Goal: Transaction & Acquisition: Purchase product/service

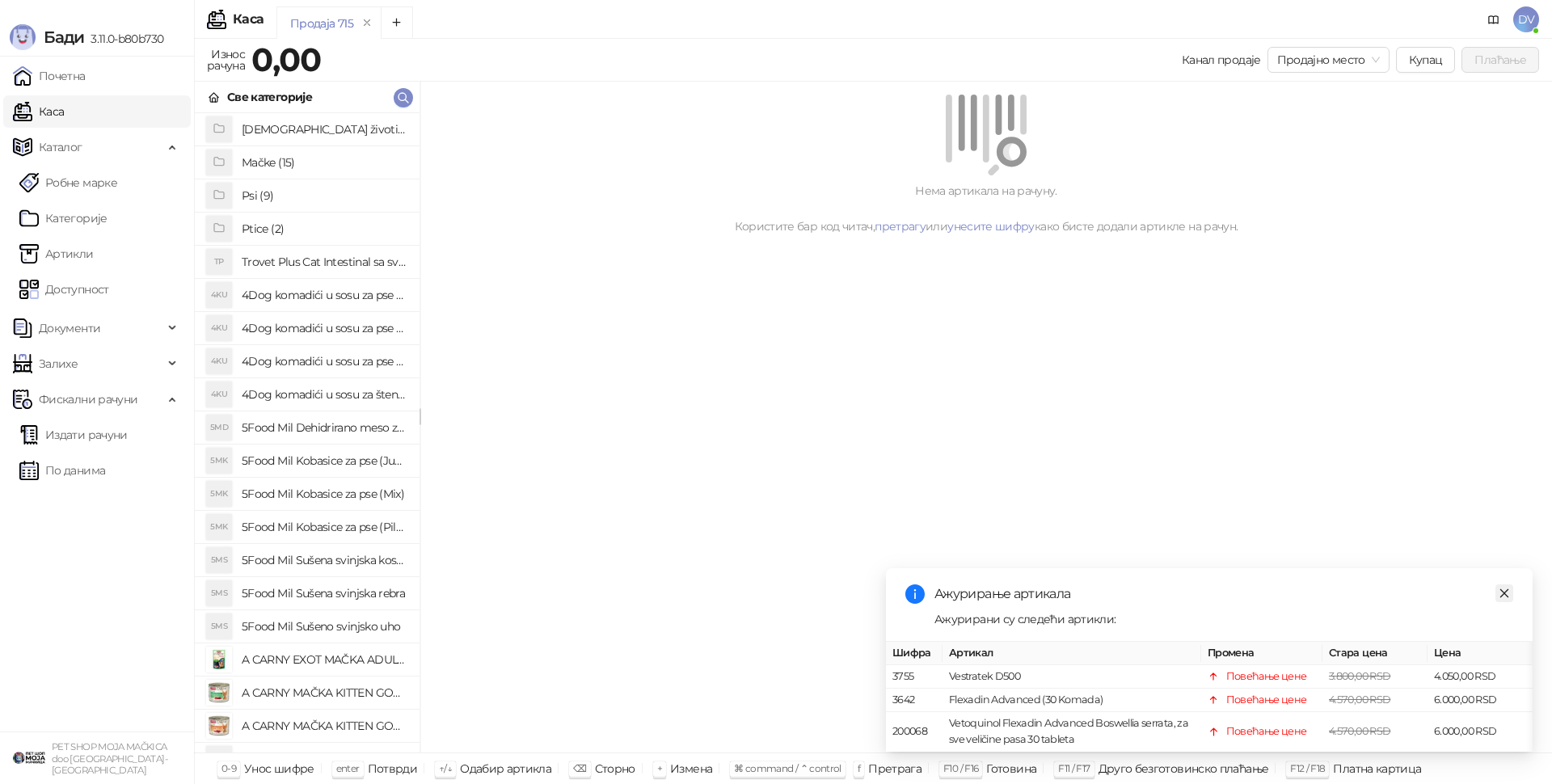
click at [1500, 588] on icon "close" at bounding box center [1505, 593] width 12 height 12
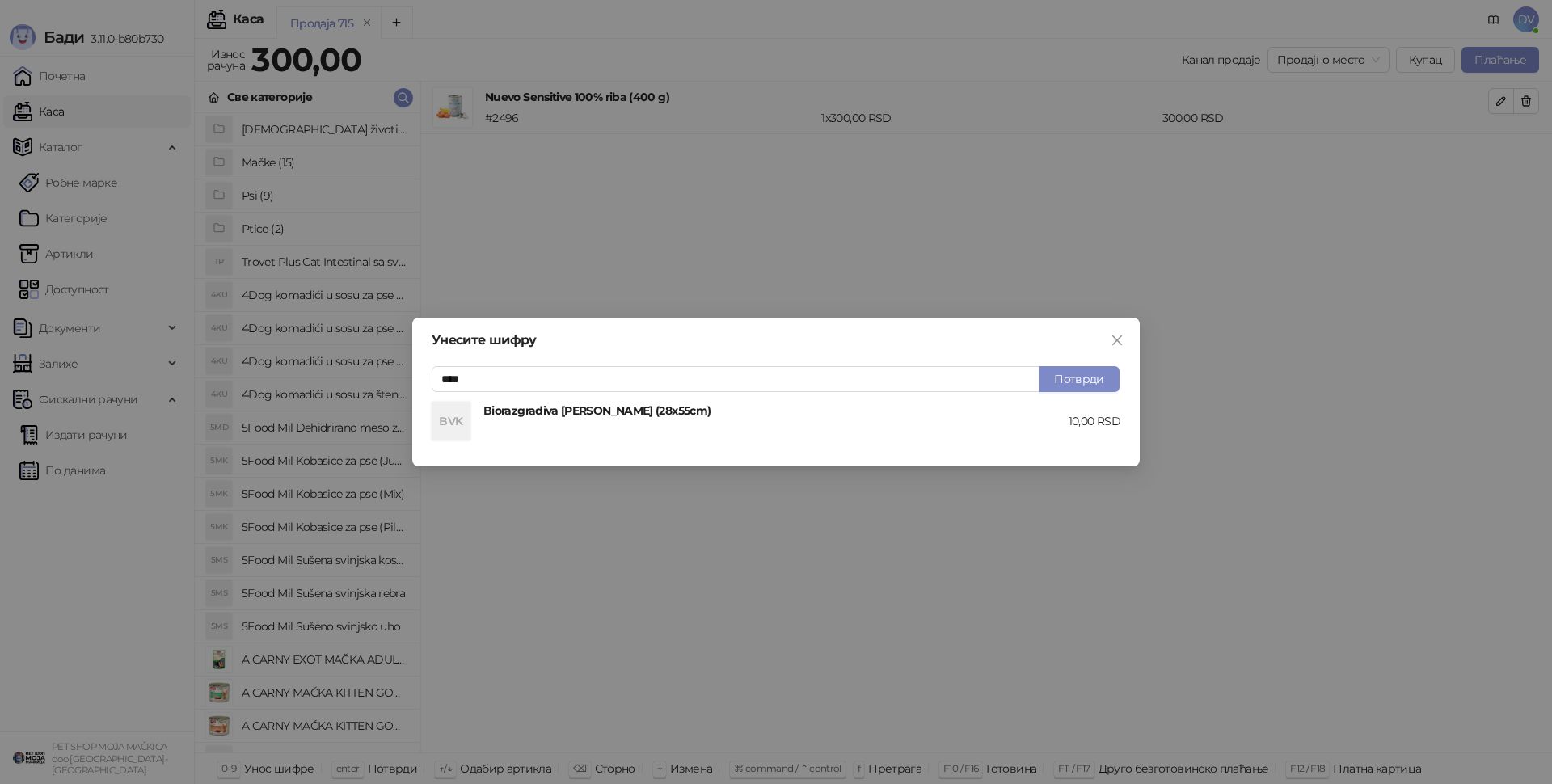
type input "****"
type input "*****"
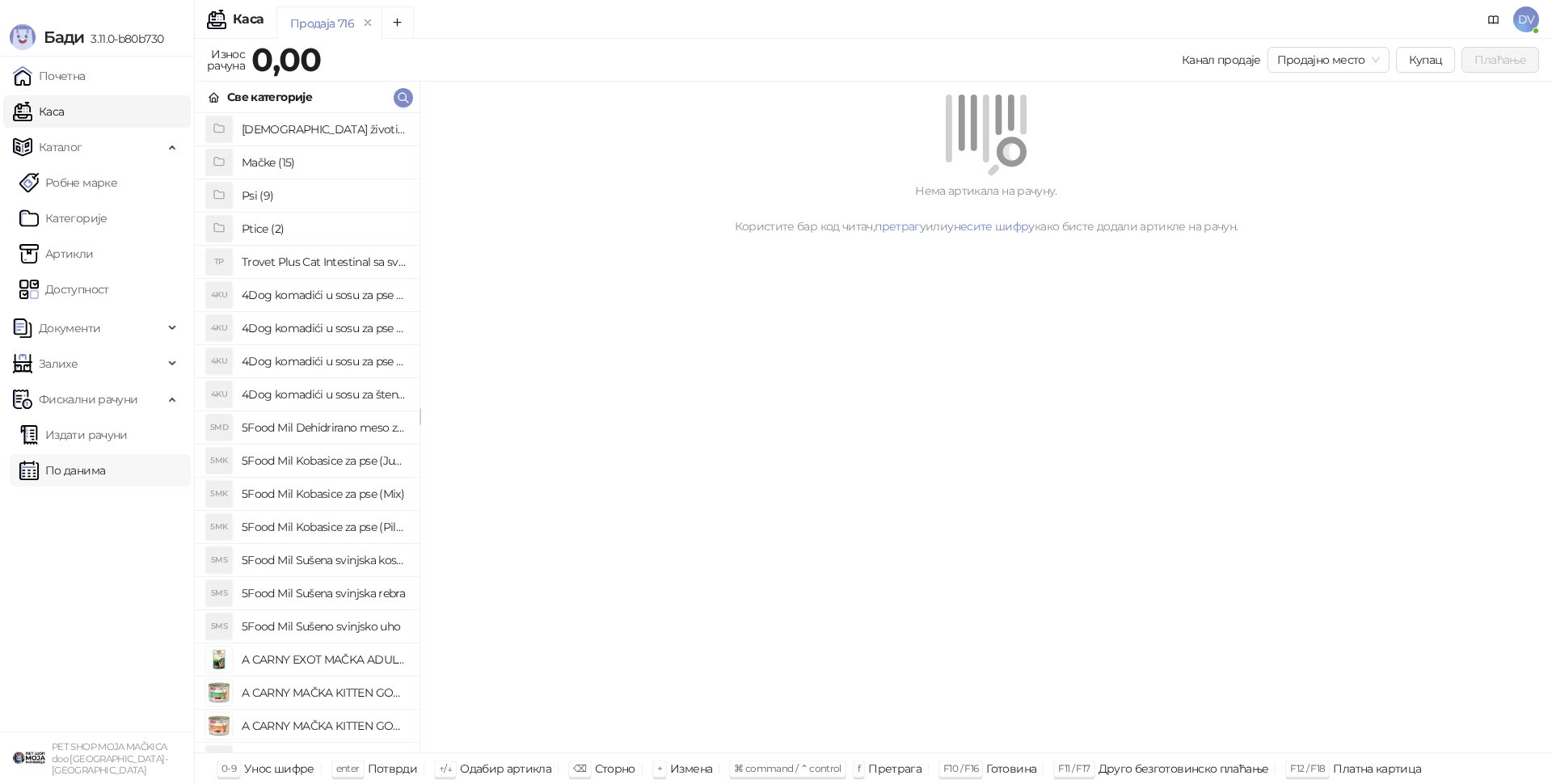
click at [40, 473] on link "По данима" at bounding box center [61, 471] width 85 height 33
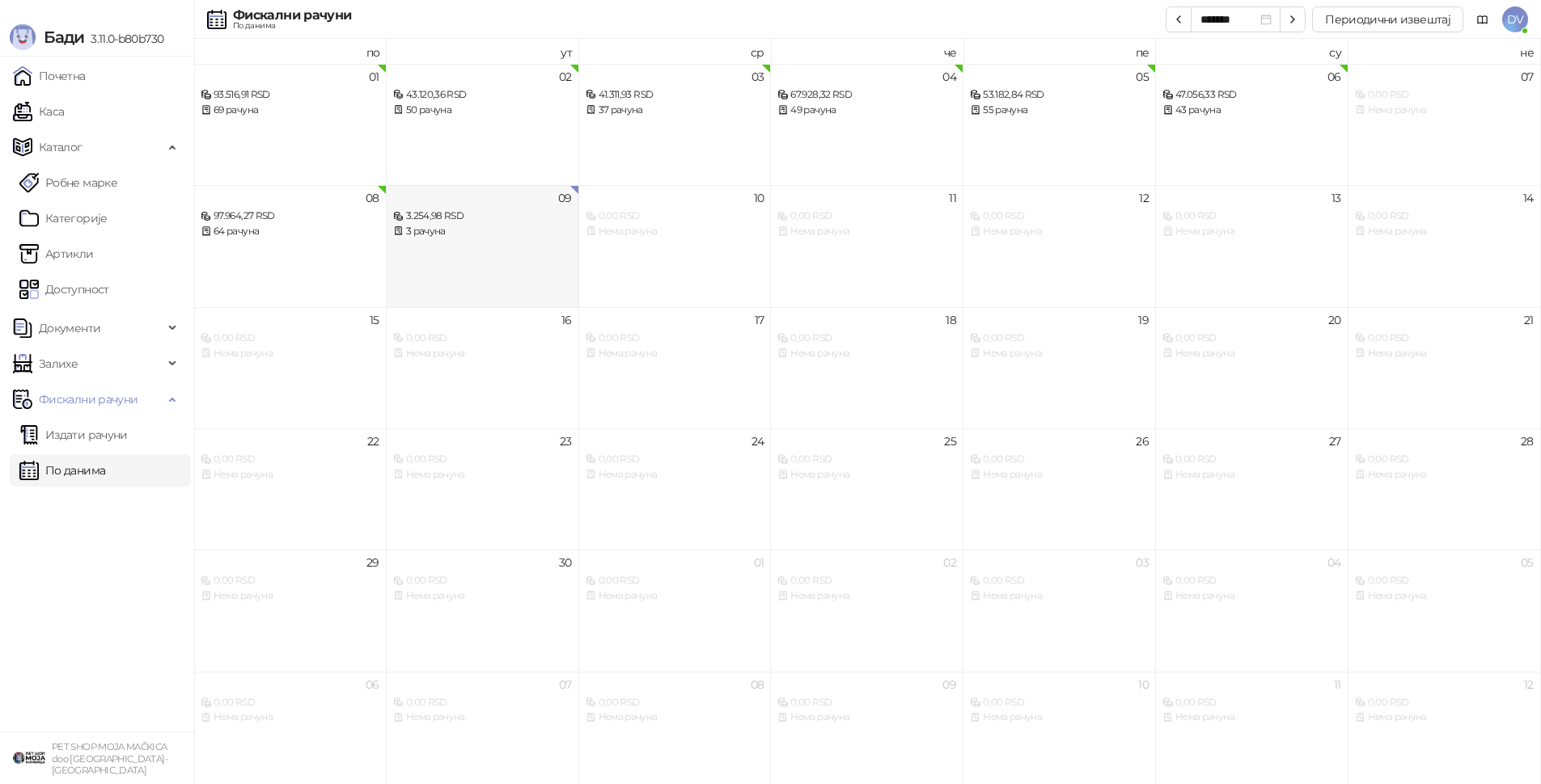
click at [401, 244] on div "09 3.254,98 RSD 3 рачуна" at bounding box center [482, 245] width 193 height 122
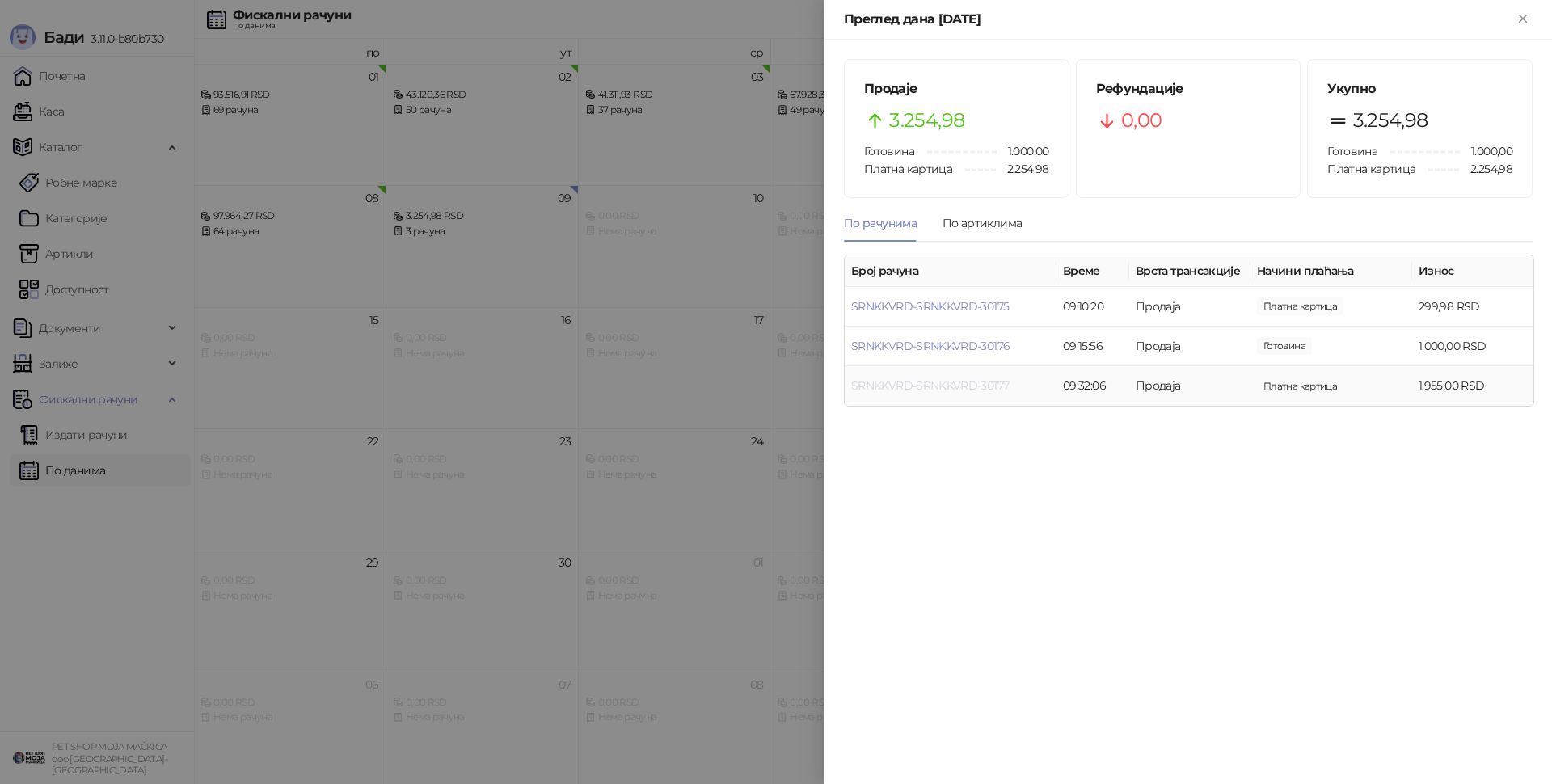
click at [973, 389] on link "SRNKKVRD-SRNKKVRD-30177" at bounding box center [930, 385] width 157 height 14
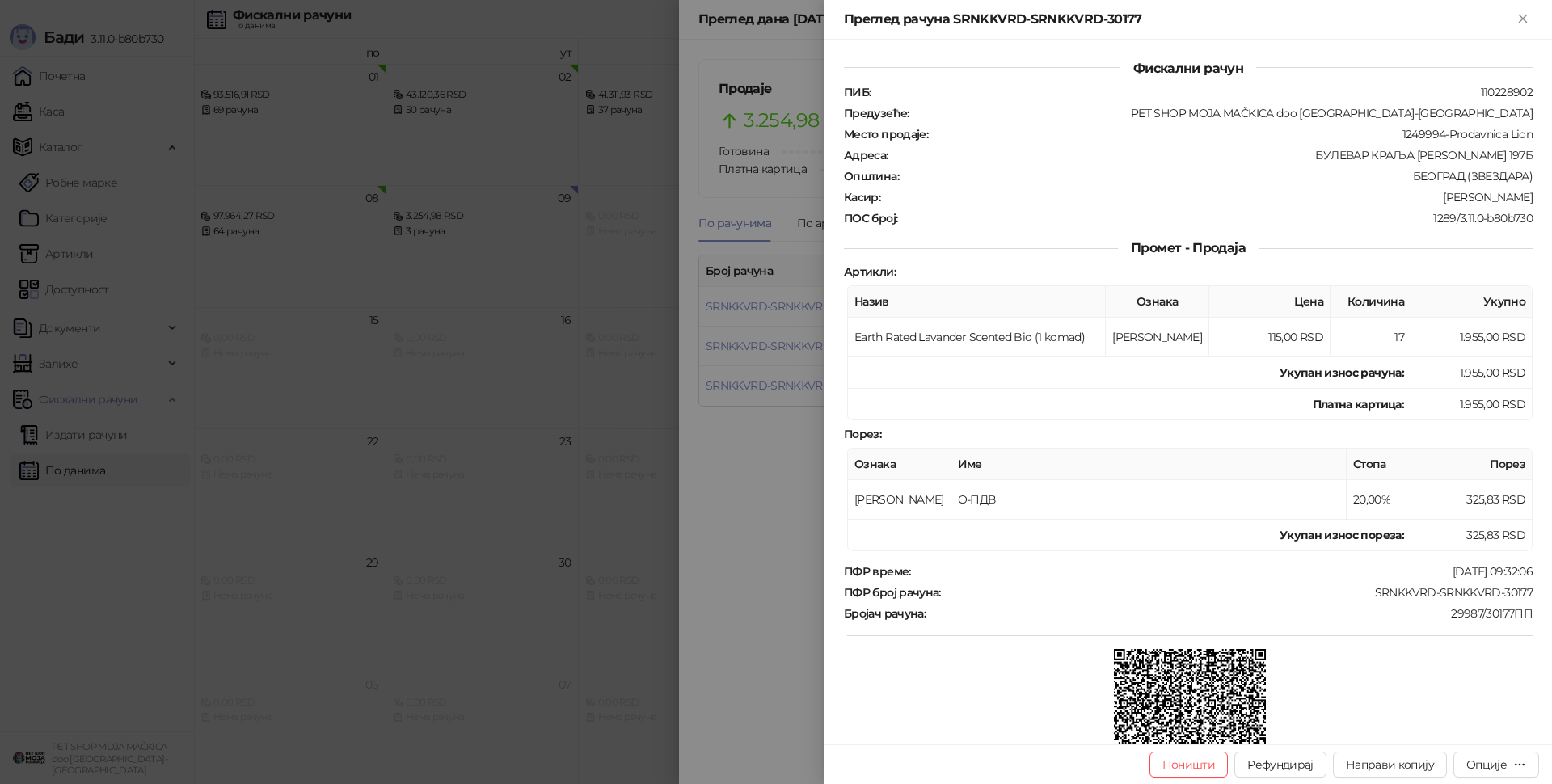
click at [482, 416] on div at bounding box center [776, 392] width 1552 height 784
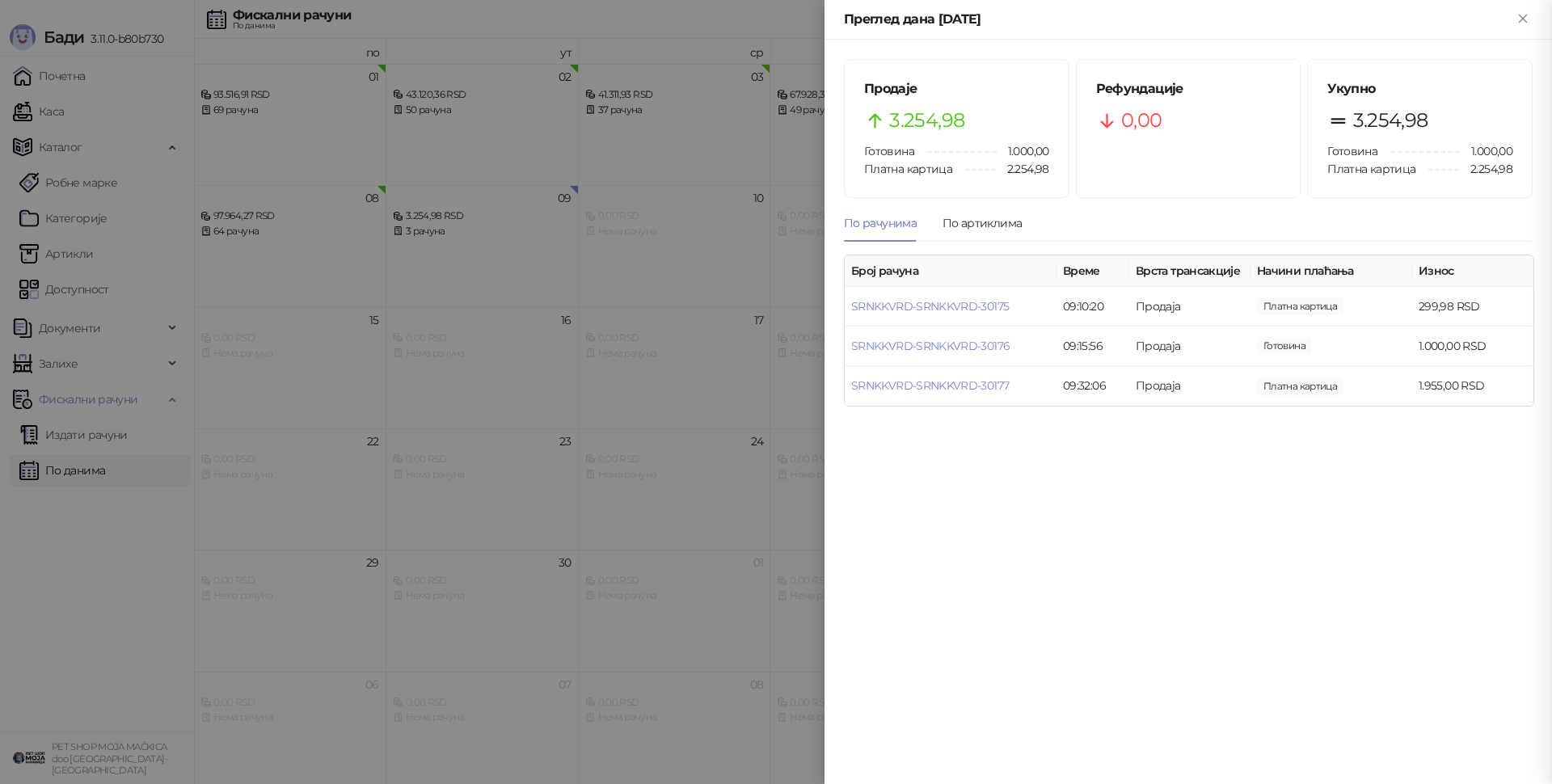
click at [151, 365] on div at bounding box center [776, 392] width 1552 height 784
click at [157, 473] on div at bounding box center [776, 392] width 1552 height 784
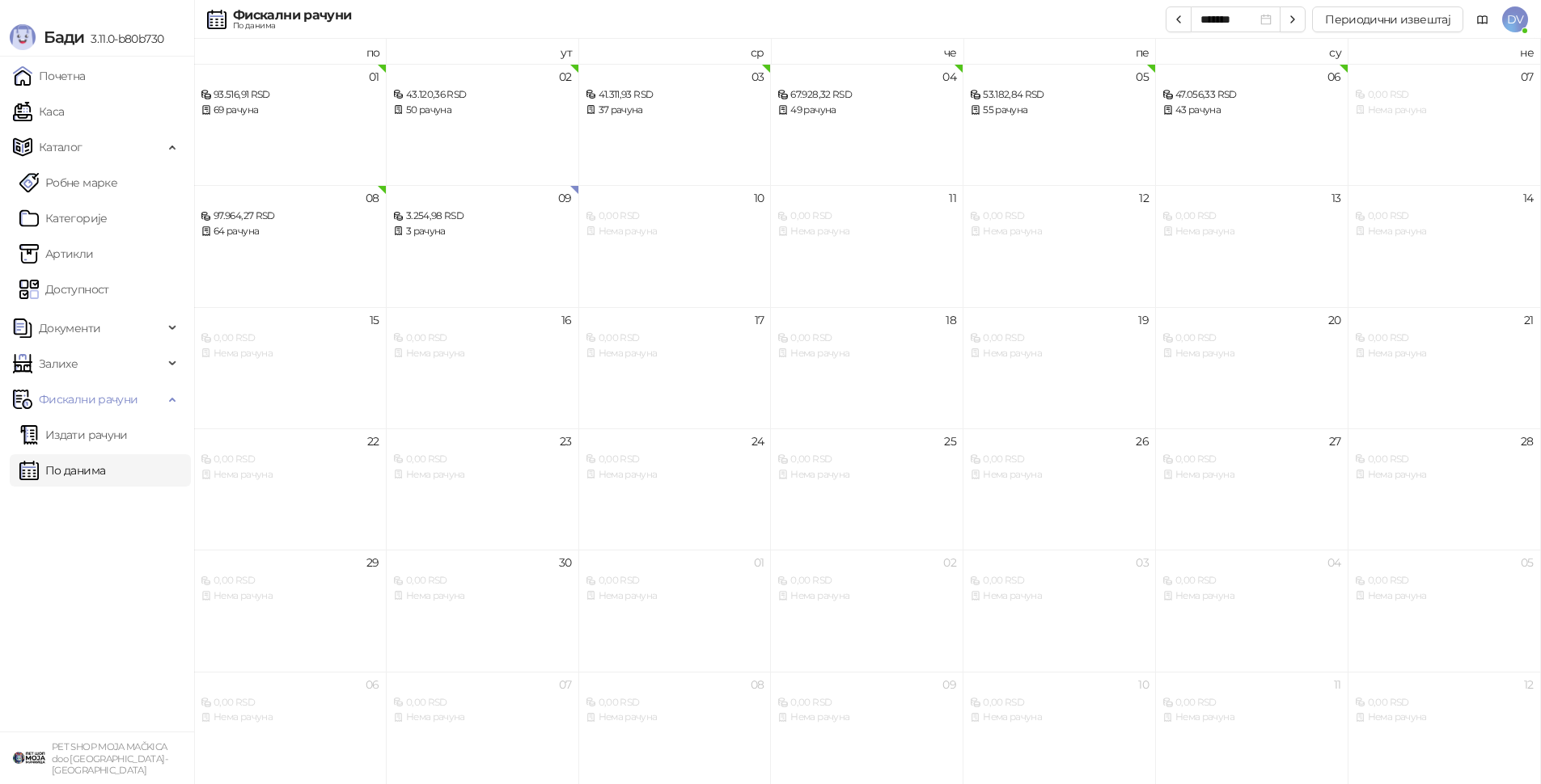
click at [105, 473] on link "По данима" at bounding box center [61, 471] width 85 height 33
click at [64, 122] on link "Каса" at bounding box center [37, 112] width 51 height 33
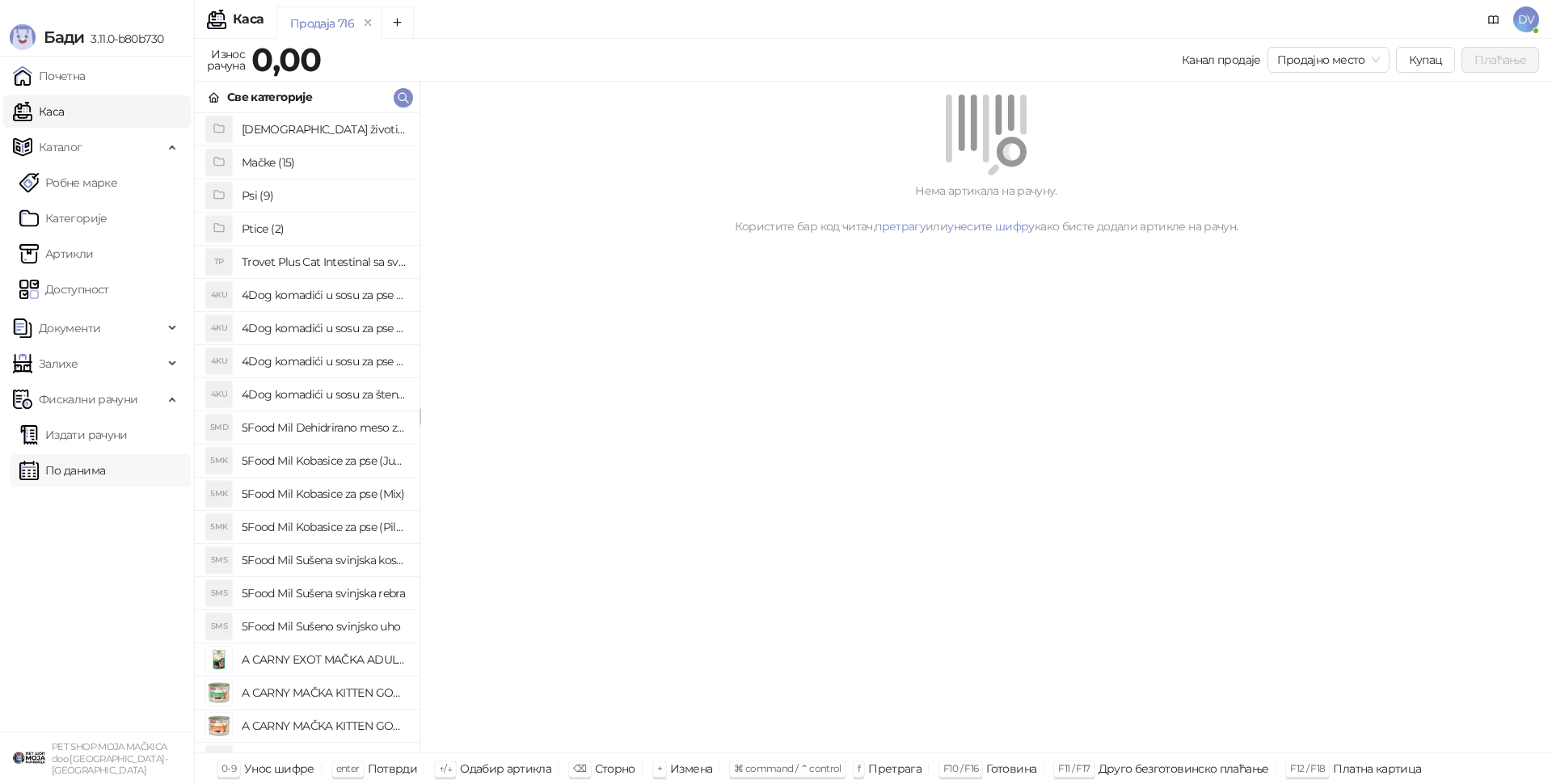
click at [105, 459] on link "По данима" at bounding box center [61, 471] width 85 height 33
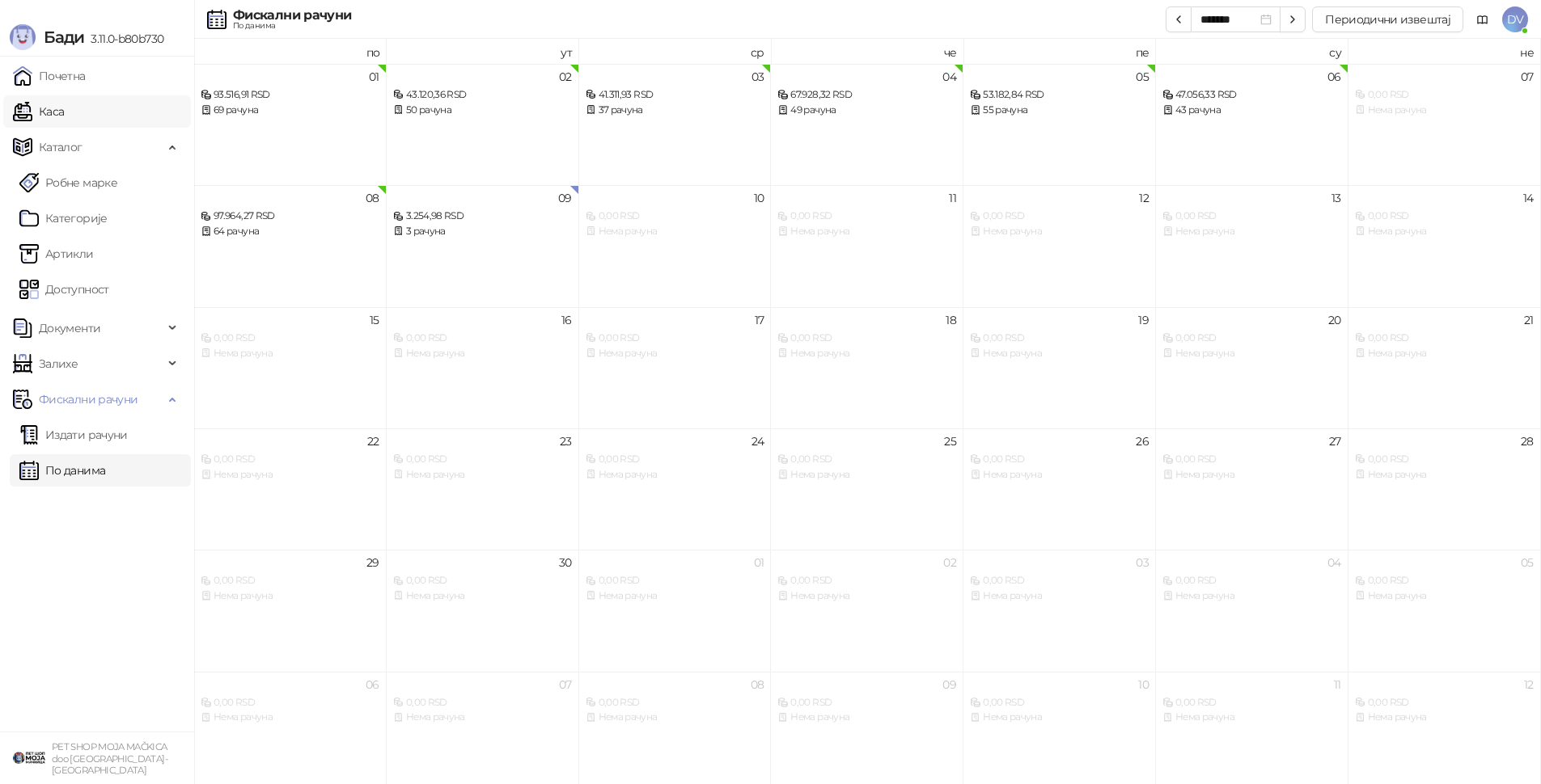
click at [64, 119] on link "Каса" at bounding box center [37, 112] width 51 height 33
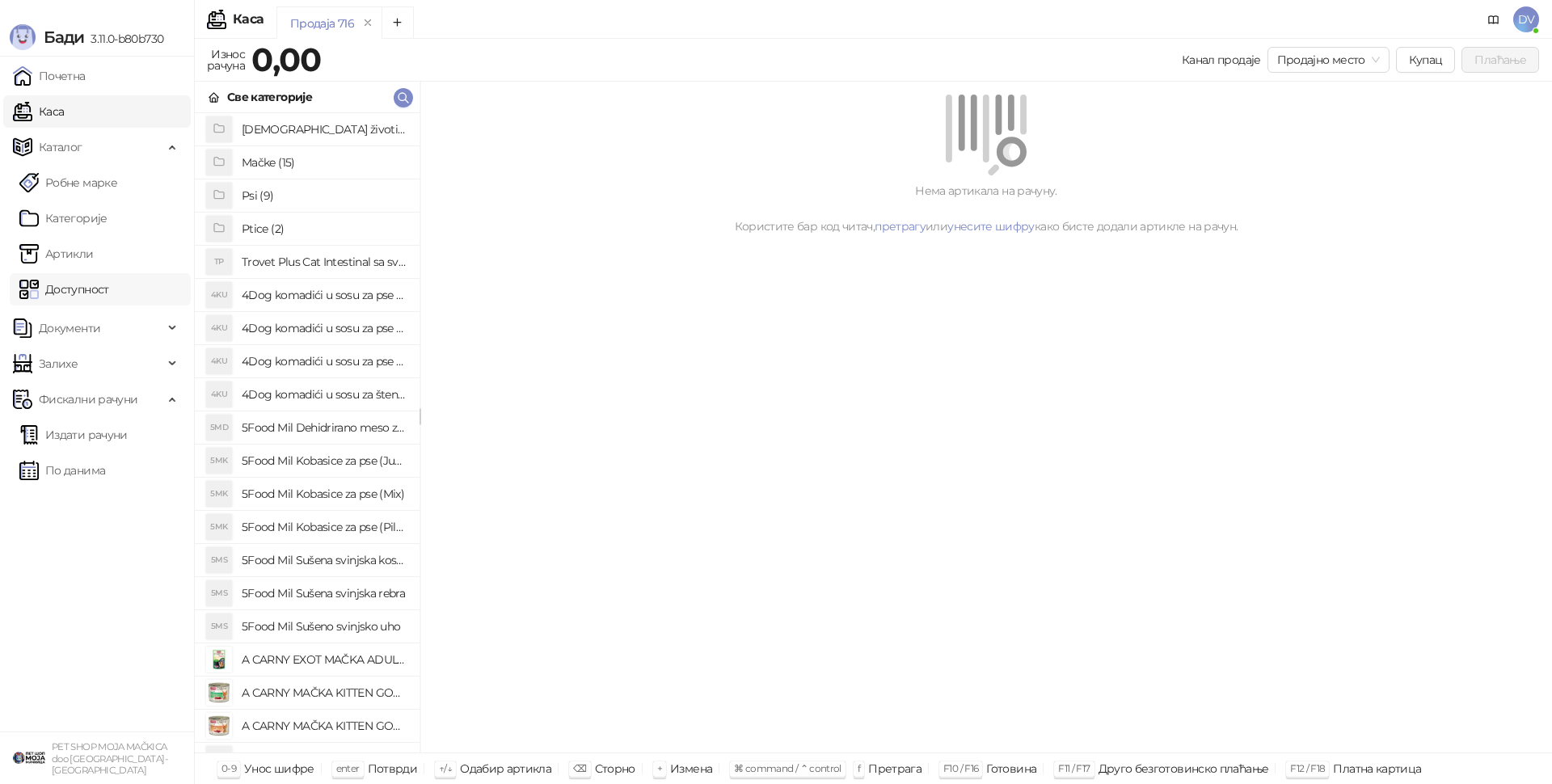
click at [109, 305] on link "Доступност" at bounding box center [64, 289] width 90 height 33
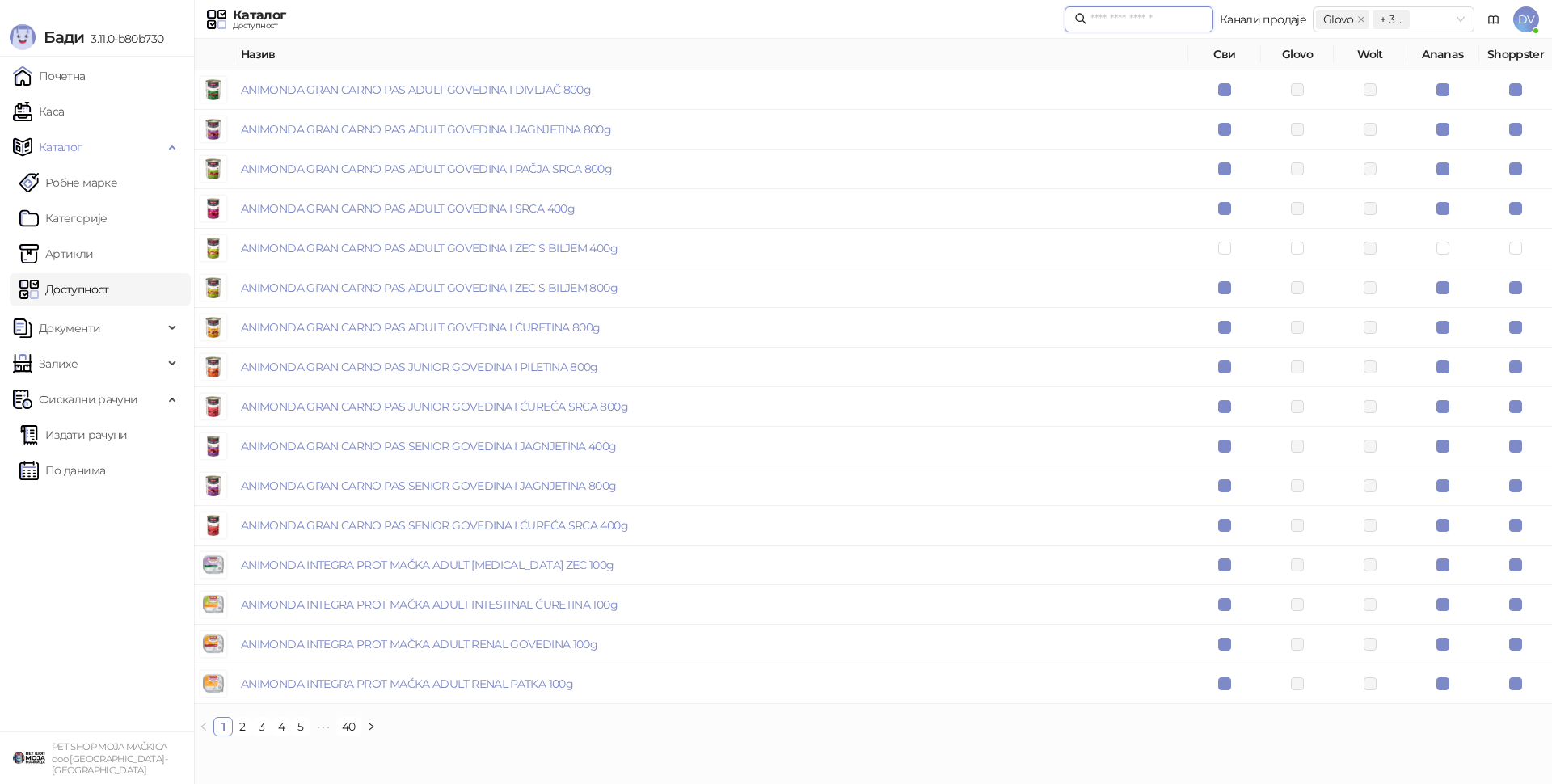
click at [1123, 27] on input "text" at bounding box center [1147, 19] width 113 height 18
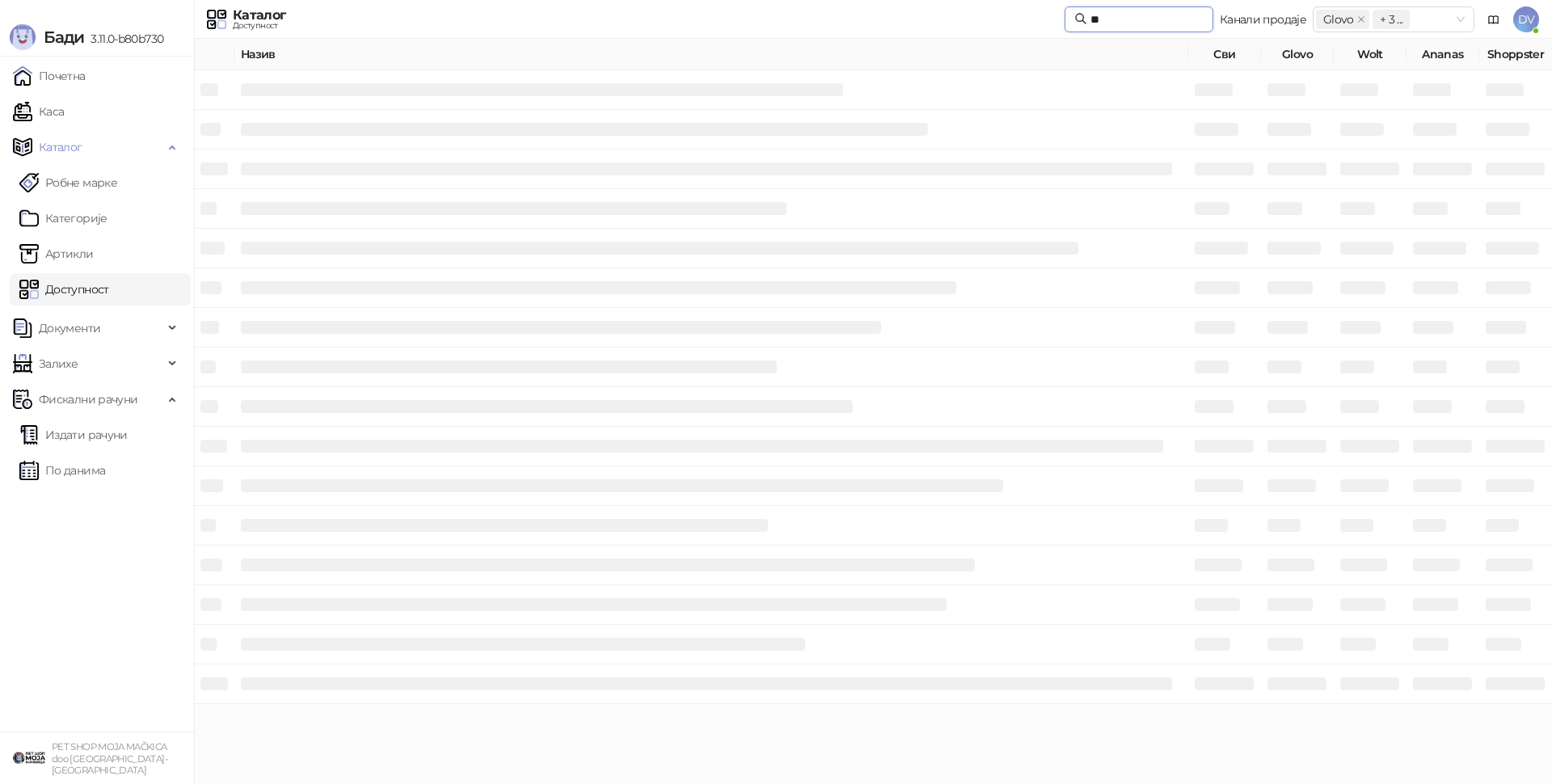
type input "*"
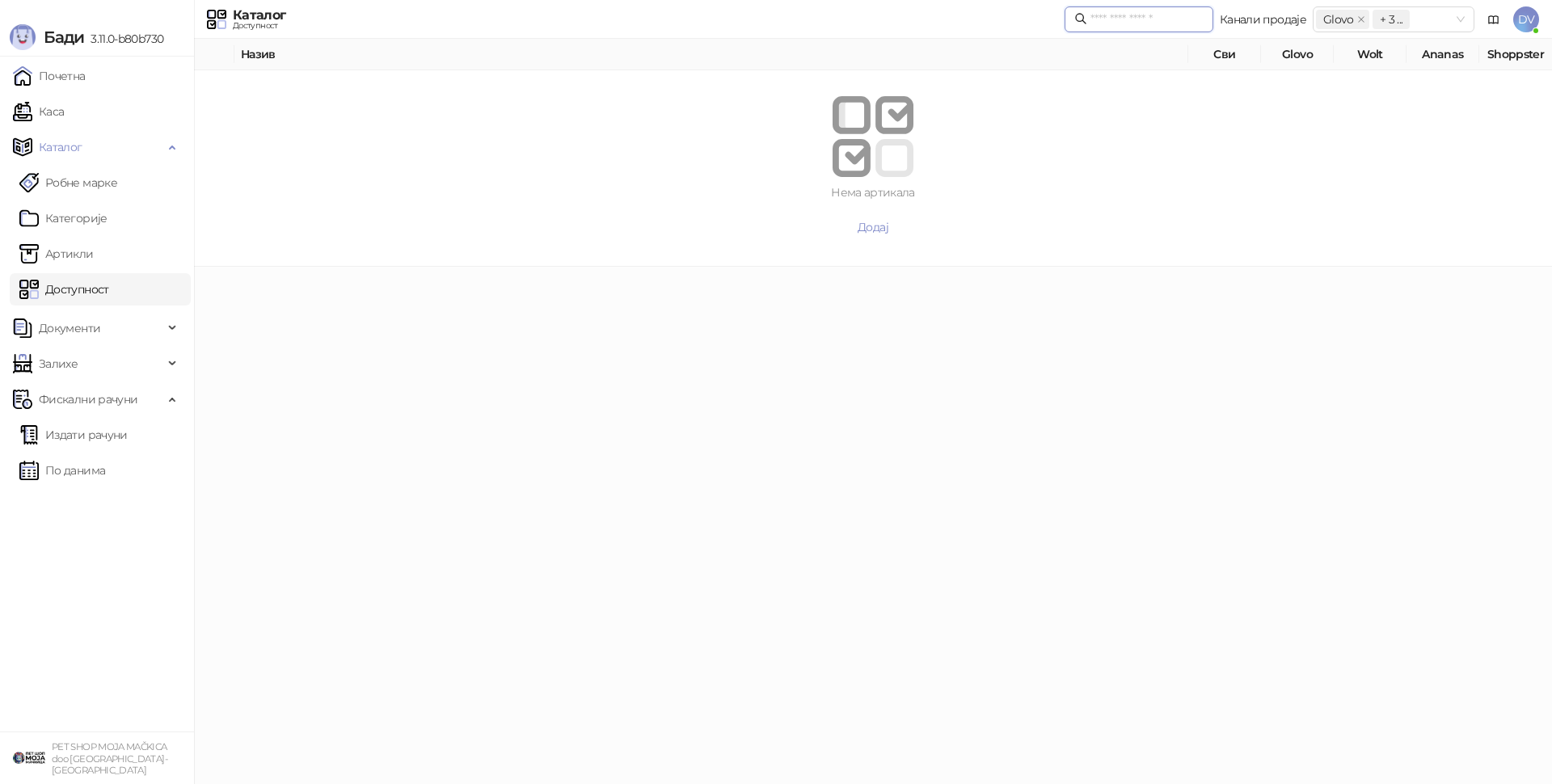
type input "*"
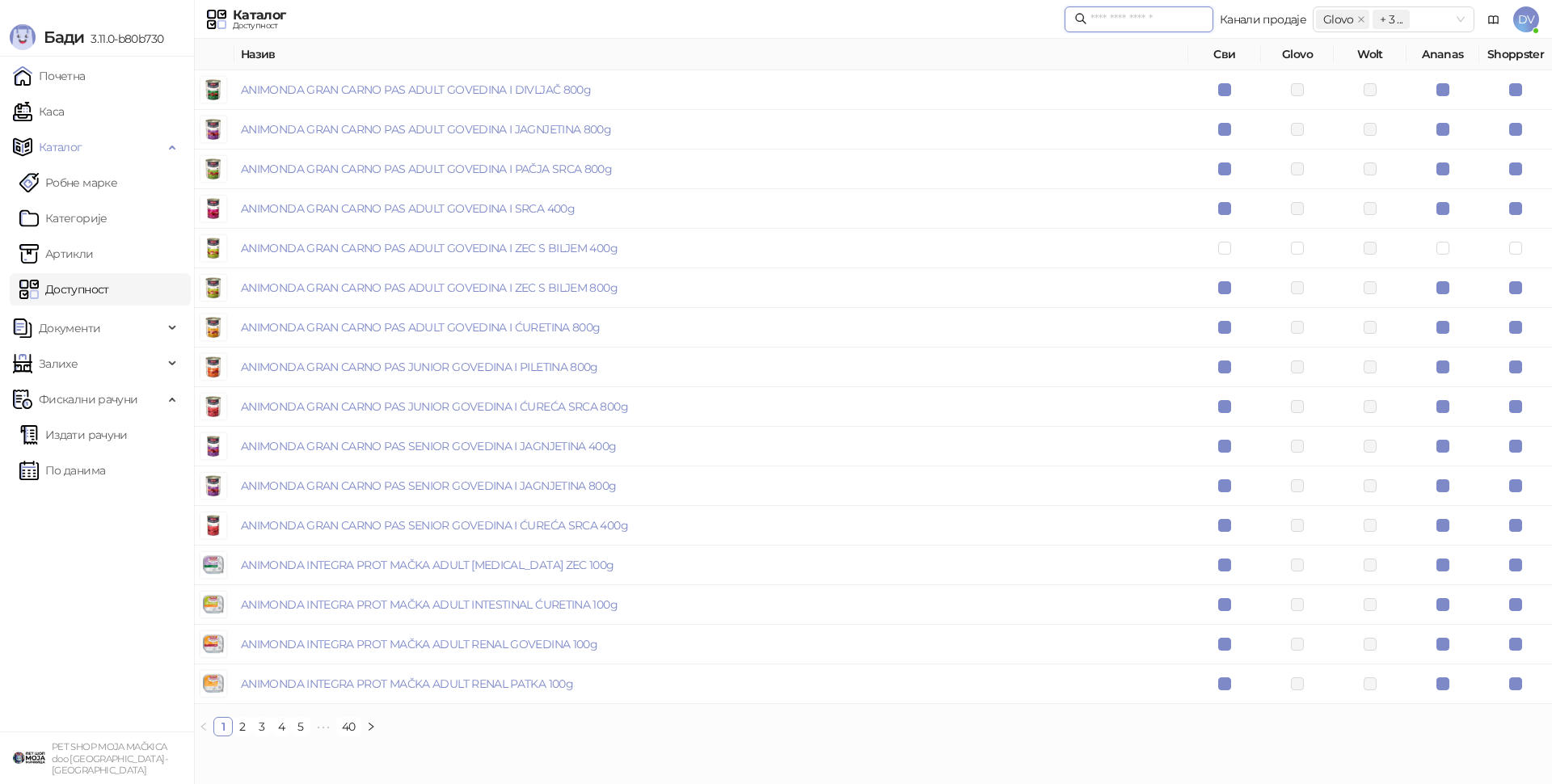
type input "*"
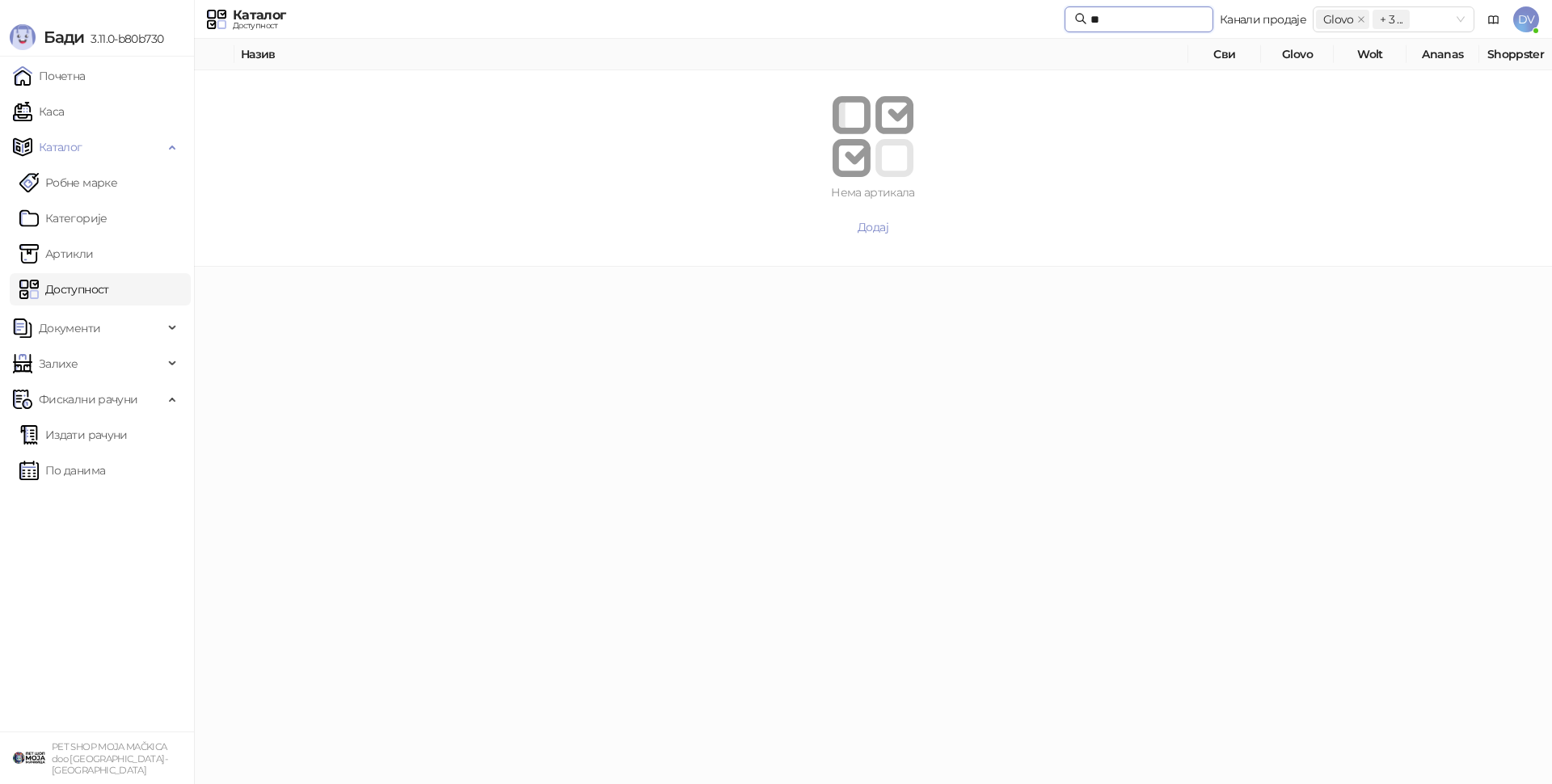
type input "*"
click at [1111, 25] on input "text" at bounding box center [1147, 19] width 113 height 18
type input "*"
click at [58, 105] on link "Каса" at bounding box center [37, 112] width 51 height 33
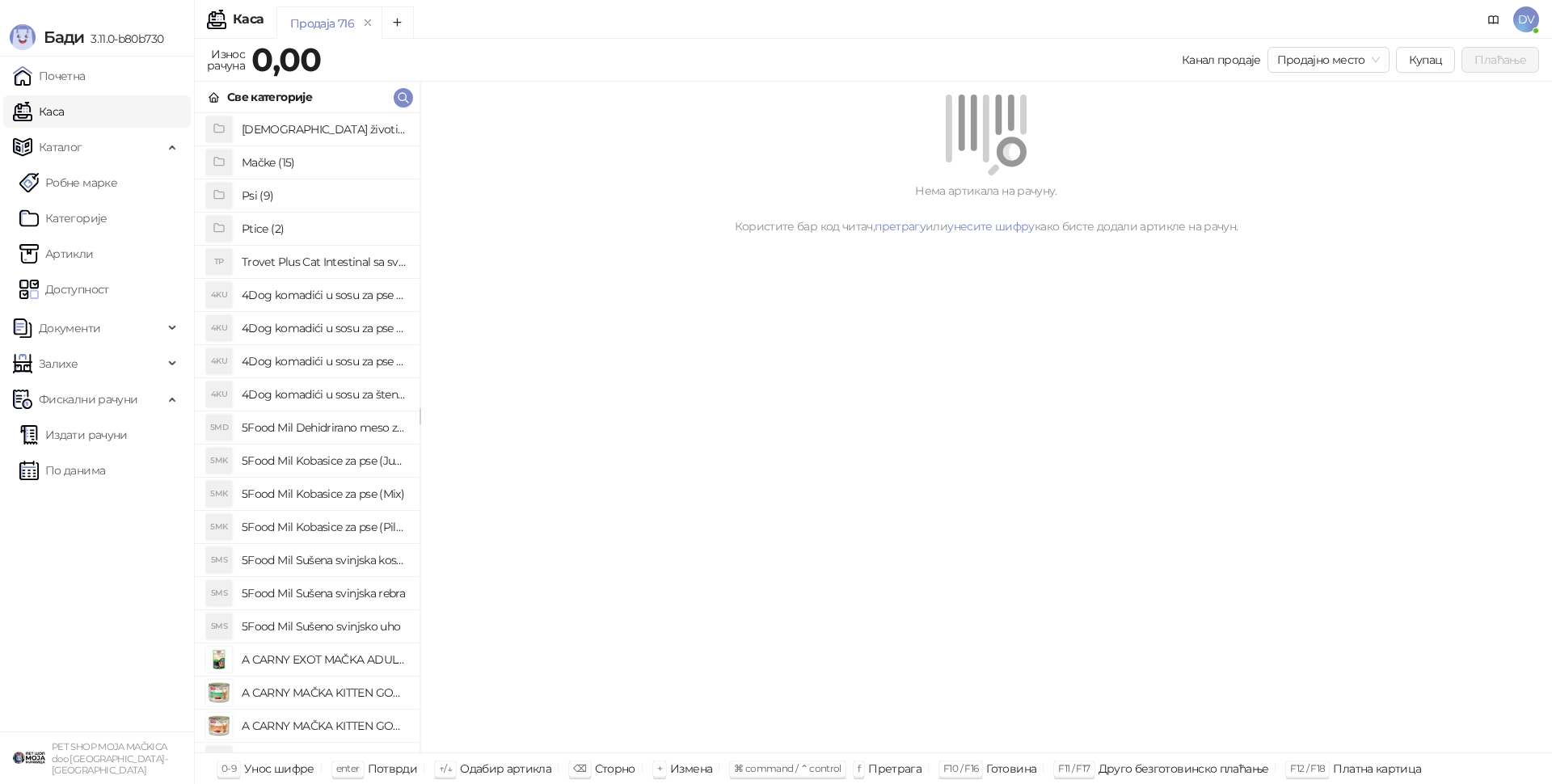
click at [1143, 118] on div at bounding box center [986, 135] width 1093 height 81
click at [1361, 192] on div "Нема артикала на рачуну. Користите бар код читач, претрагу или унесите шифру ка…" at bounding box center [986, 209] width 1093 height 54
click at [1507, 306] on div "Нема артикала на рачуну. Користите бар код читач, претрагу или унесите шифру ка…" at bounding box center [986, 417] width 1132 height 672
click at [395, 97] on button "button" at bounding box center [404, 98] width 19 height 19
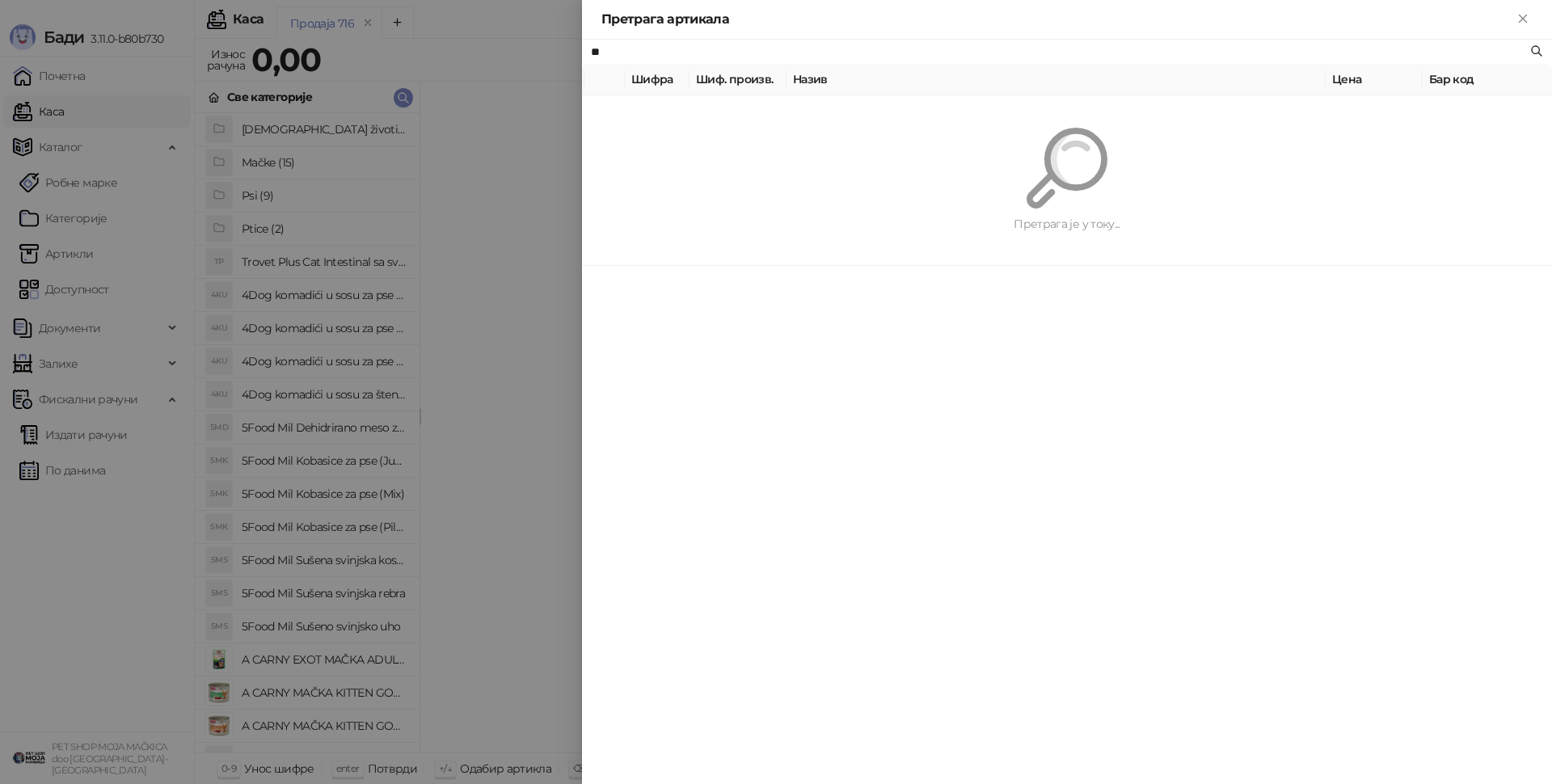
type input "*"
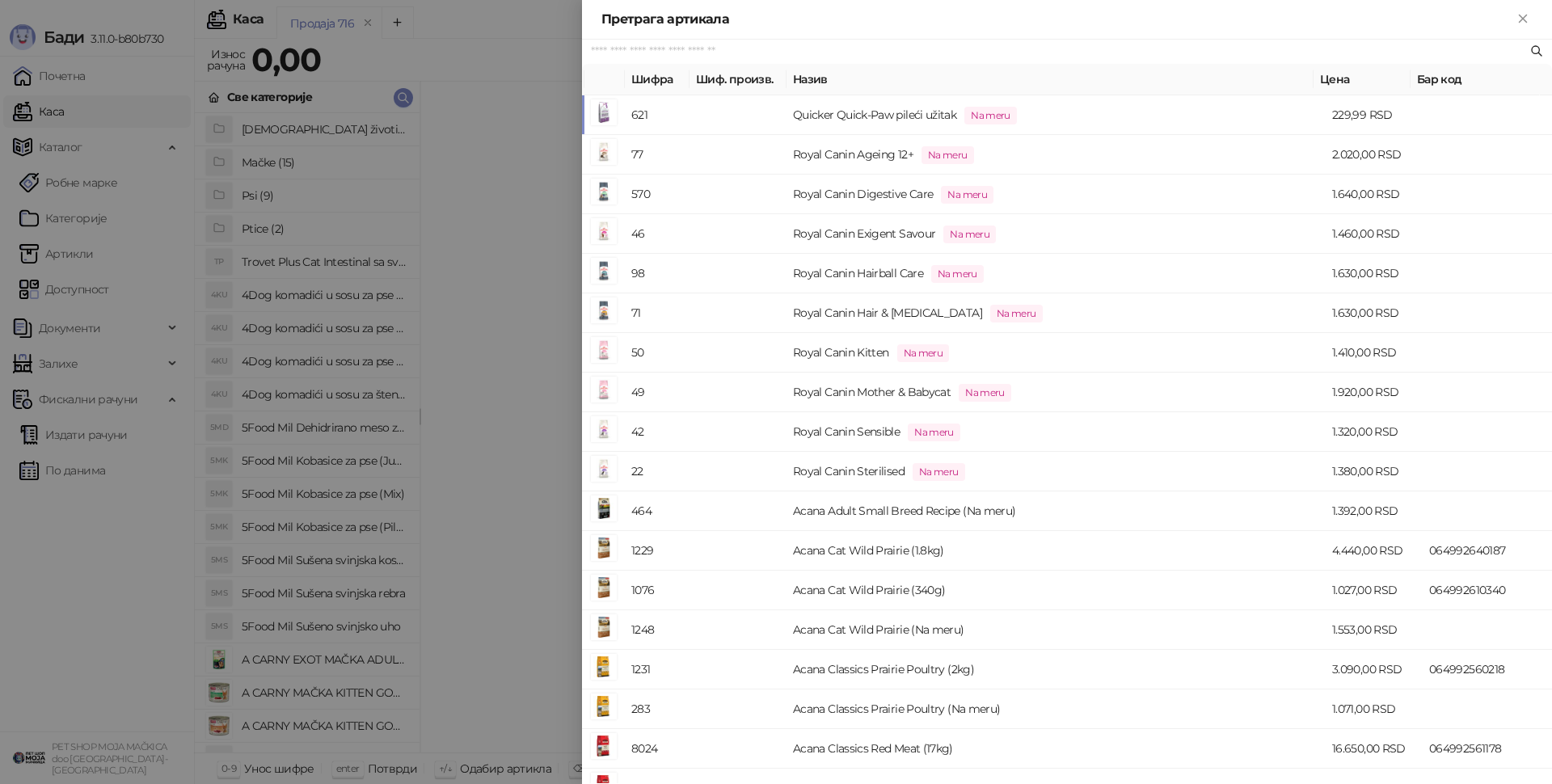
click at [555, 270] on div at bounding box center [776, 392] width 1552 height 784
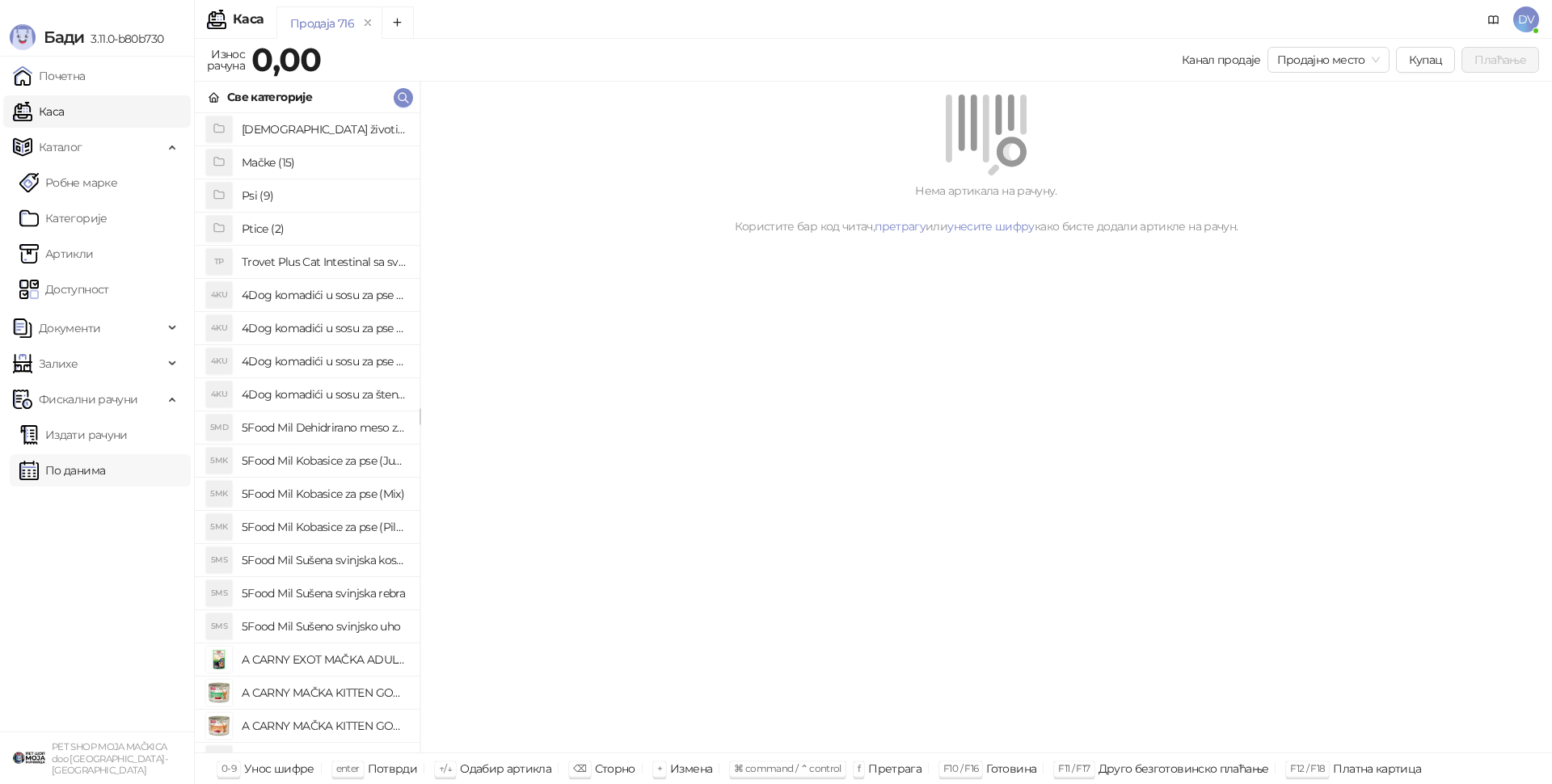
click at [105, 473] on link "По данима" at bounding box center [61, 471] width 85 height 33
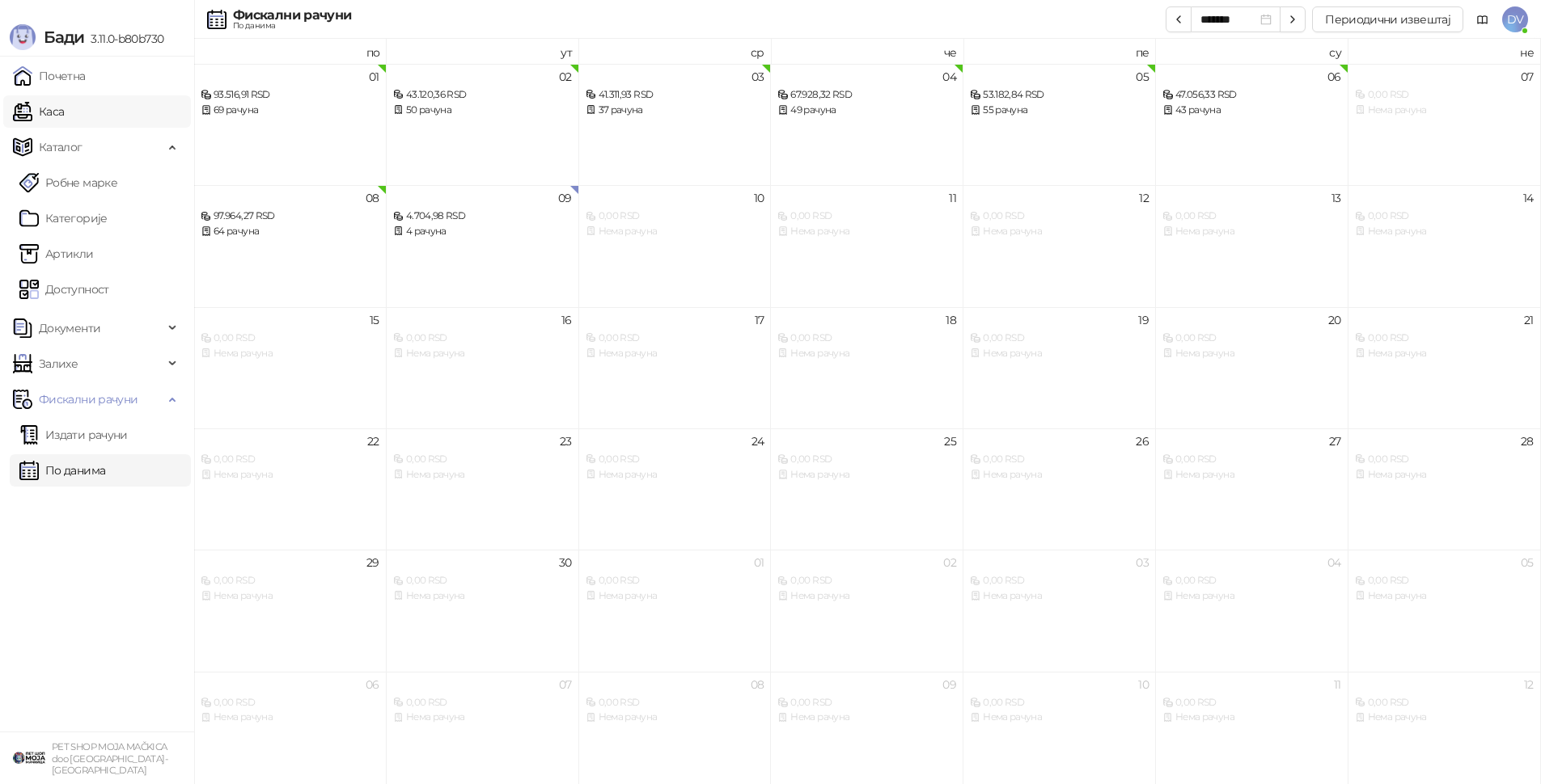
click at [64, 110] on link "Каса" at bounding box center [37, 112] width 51 height 33
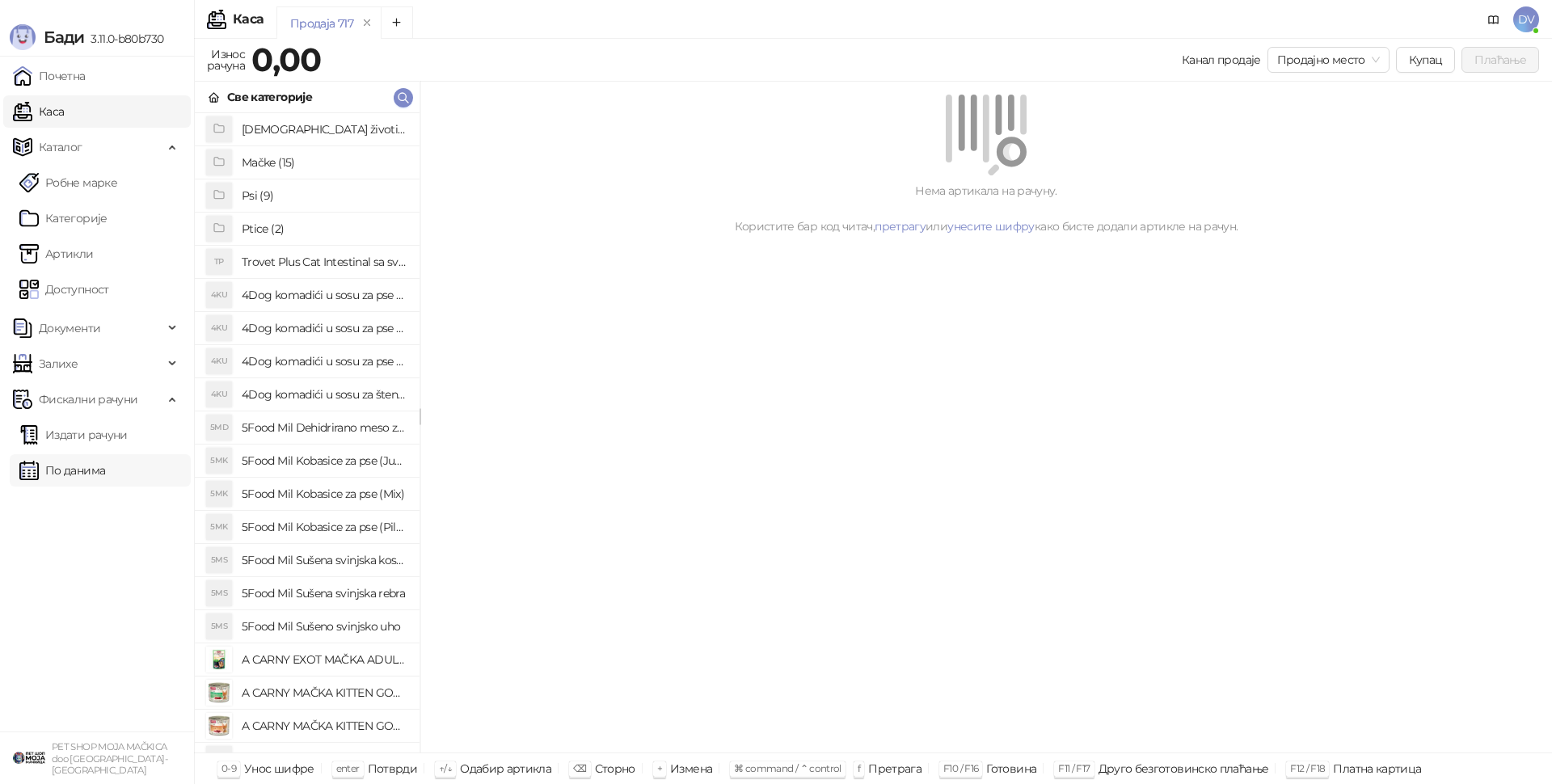
click at [35, 482] on link "По данима" at bounding box center [61, 471] width 85 height 33
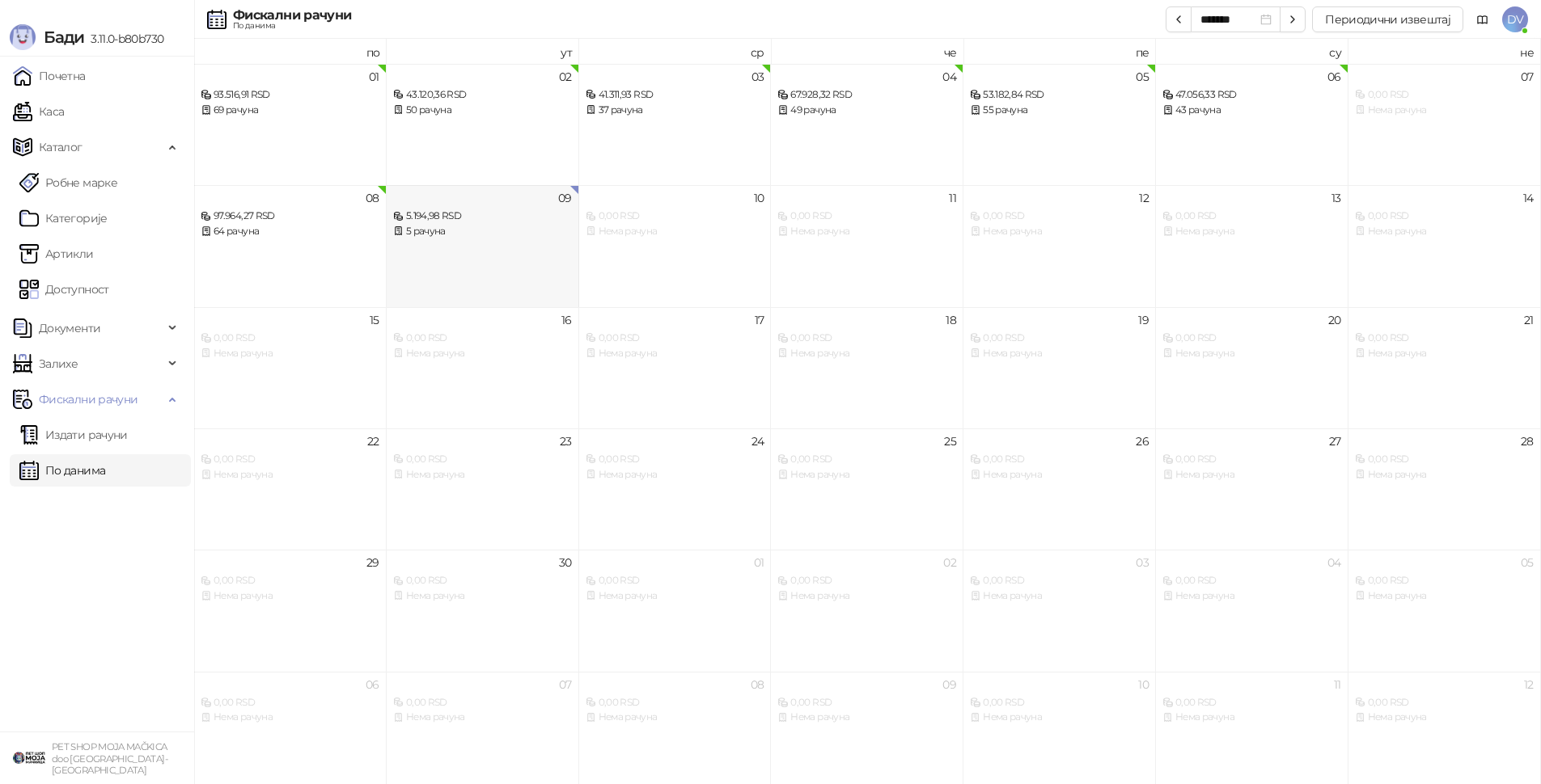
click at [496, 235] on div "5 рачуна" at bounding box center [482, 232] width 178 height 15
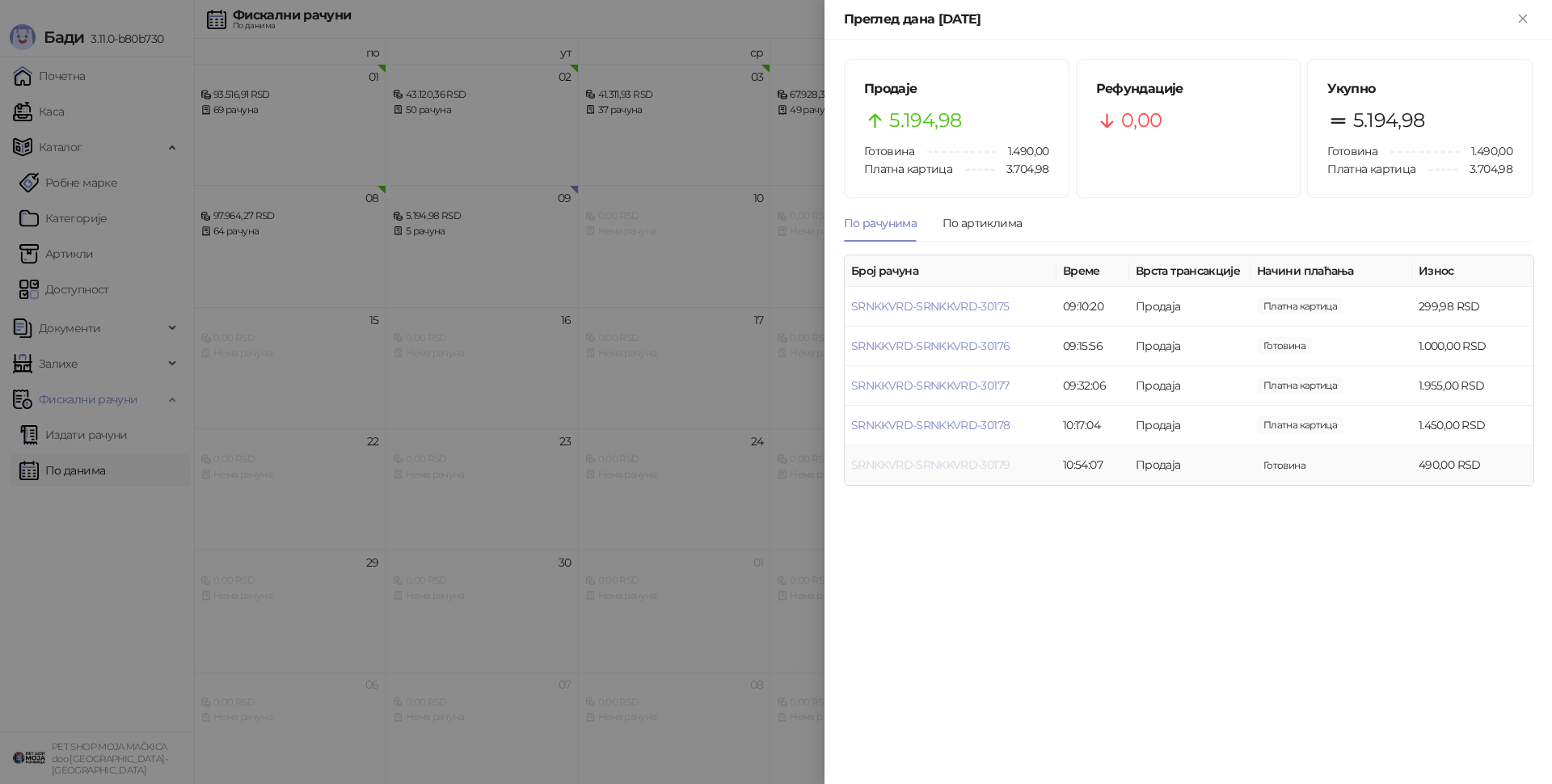
click at [994, 463] on link "SRNKKVRD-SRNKKVRD-30179" at bounding box center [930, 464] width 158 height 14
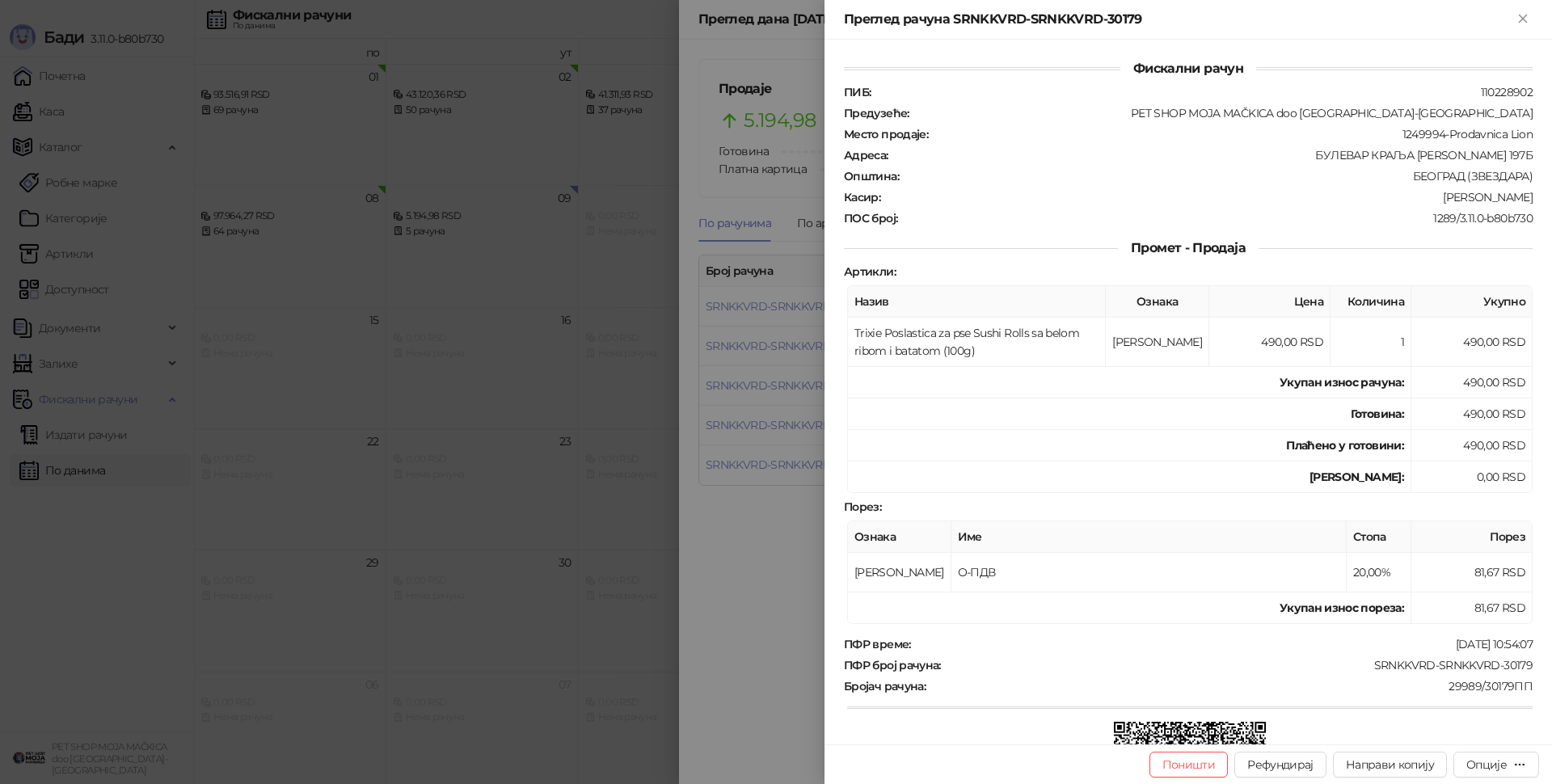
click at [657, 462] on div at bounding box center [776, 392] width 1552 height 784
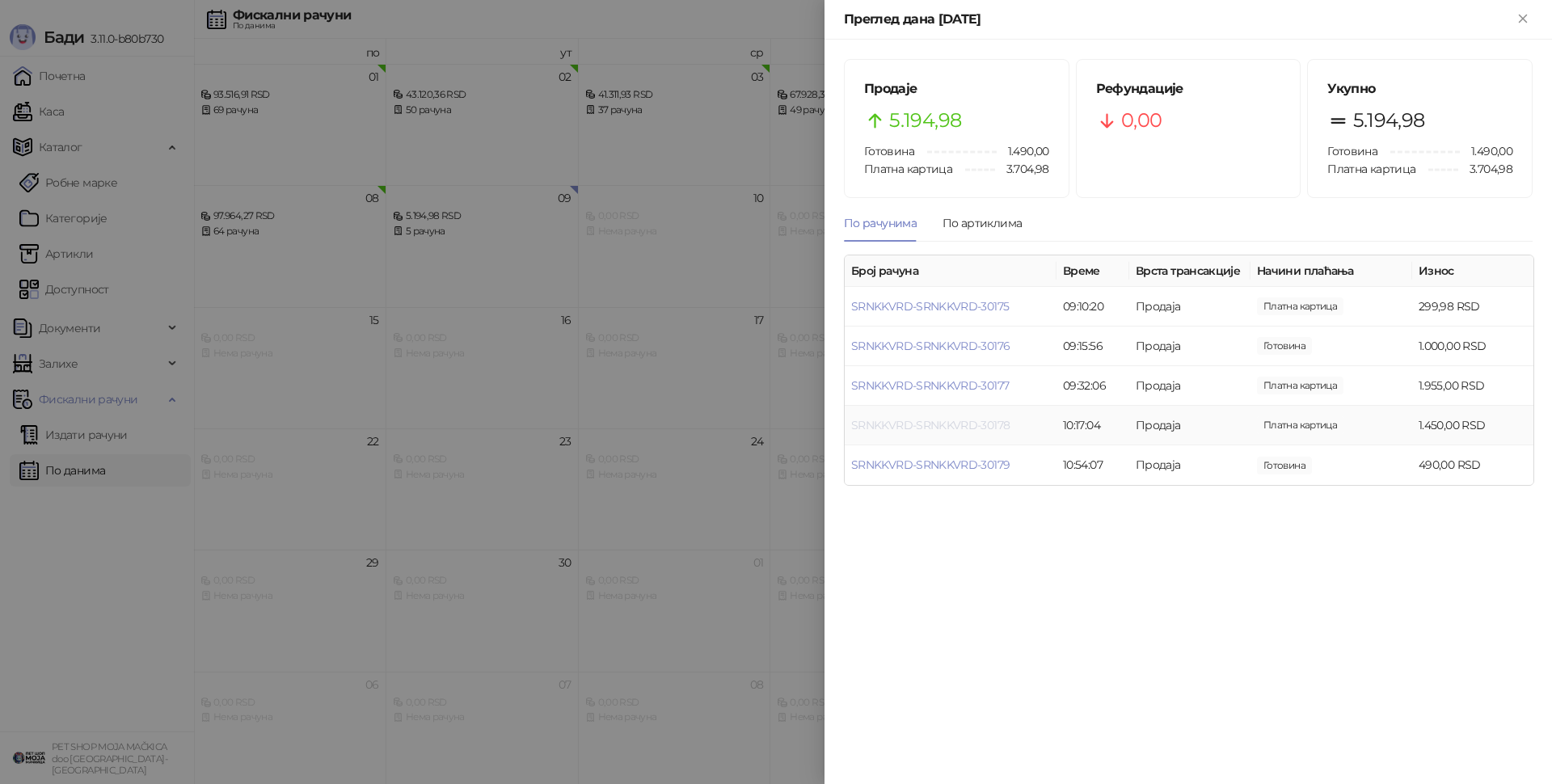
click at [895, 428] on link "SRNKKVRD-SRNKKVRD-30178" at bounding box center [930, 425] width 158 height 14
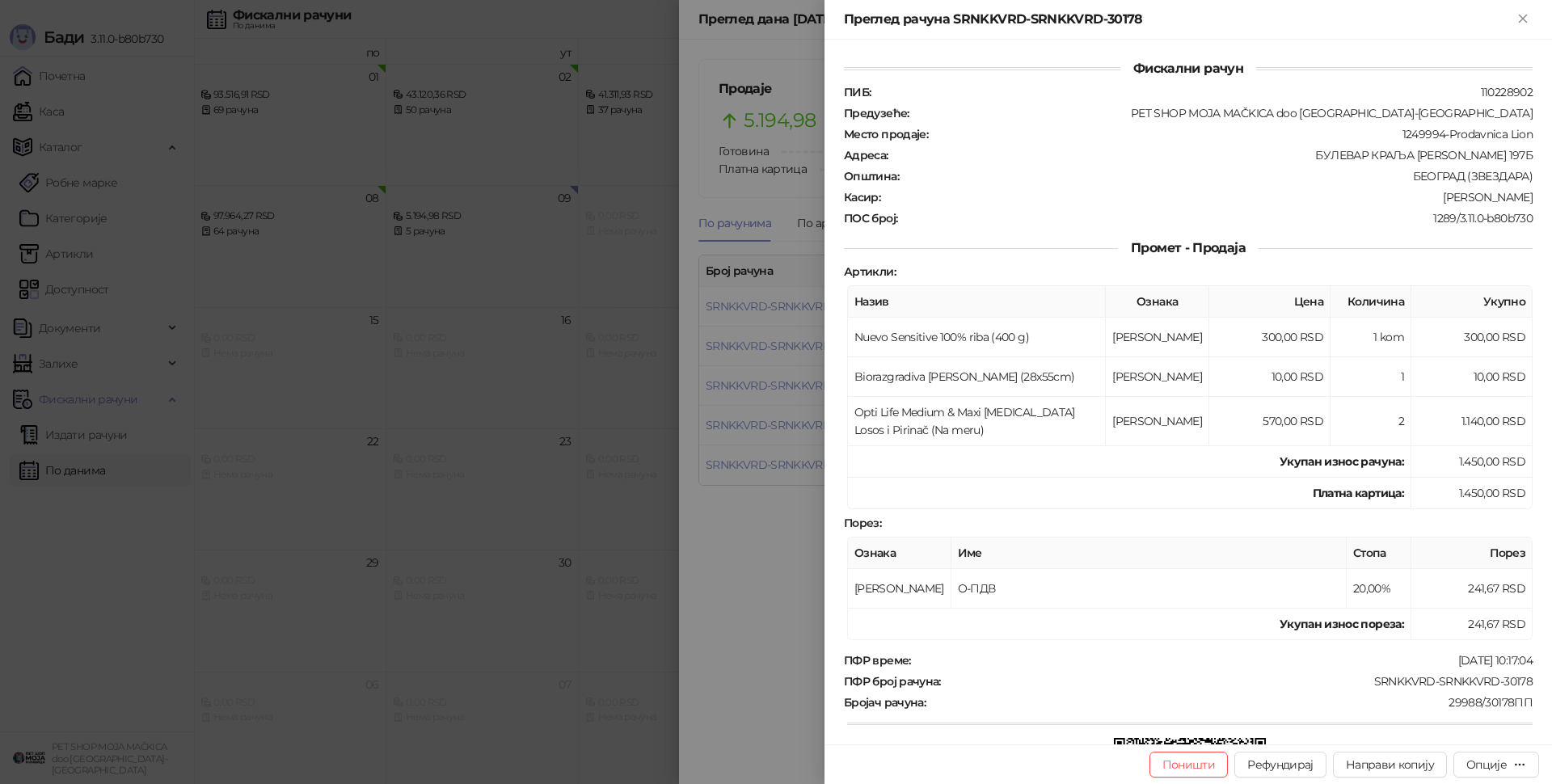
click at [440, 410] on div at bounding box center [776, 392] width 1552 height 784
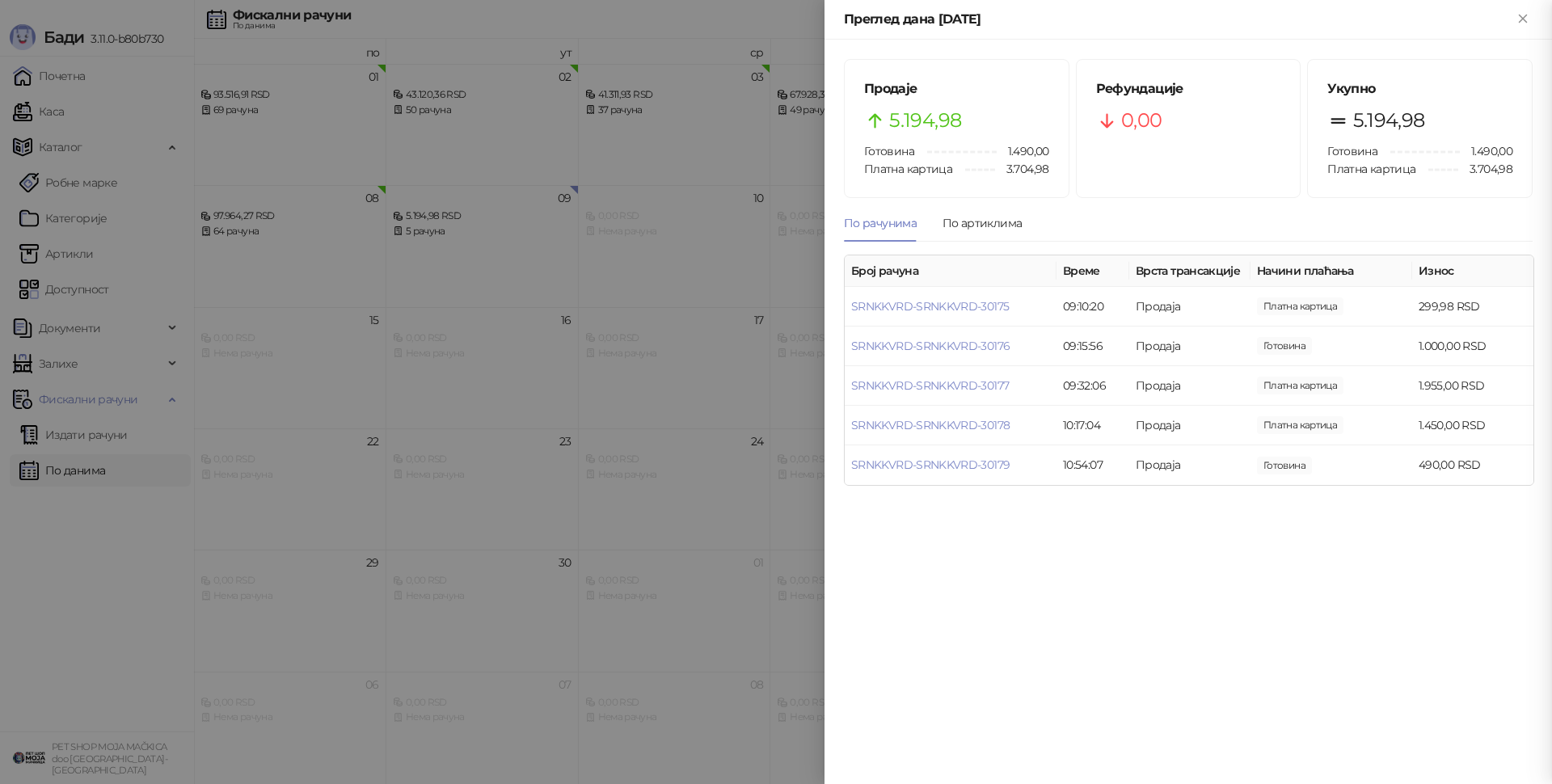
click at [443, 416] on div at bounding box center [776, 392] width 1552 height 784
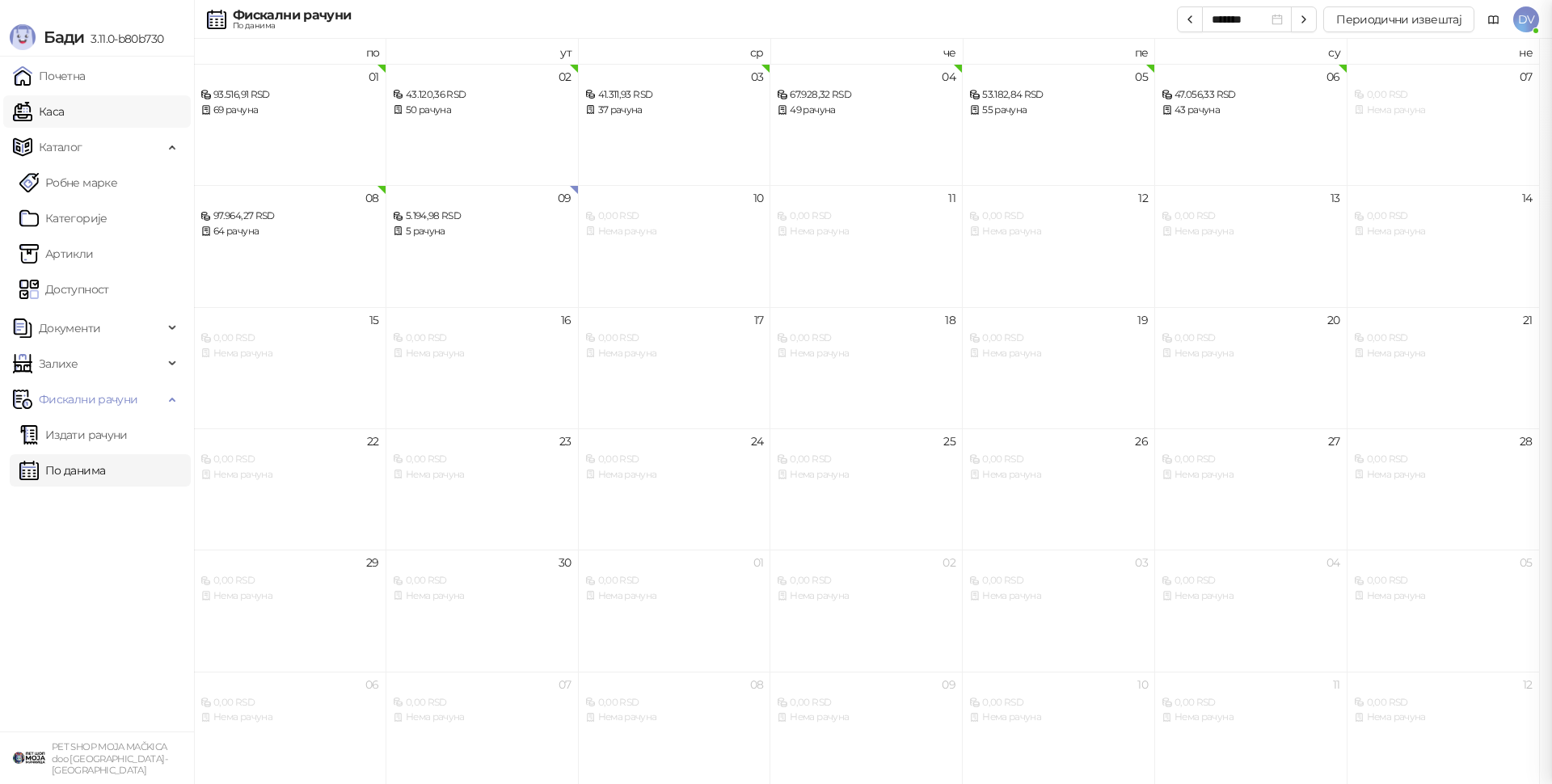
click at [29, 119] on link "Каса" at bounding box center [37, 112] width 51 height 33
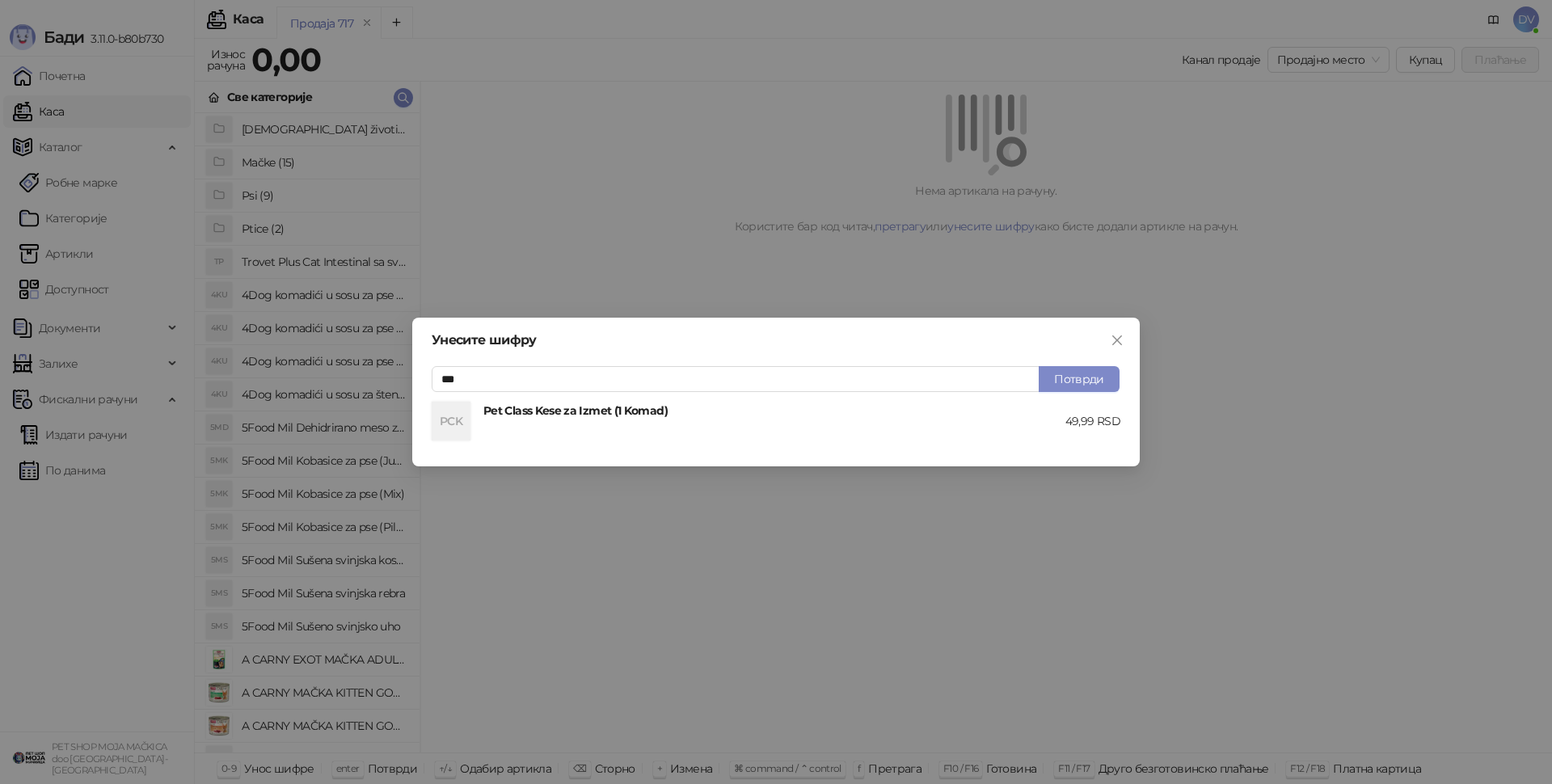
type input "***"
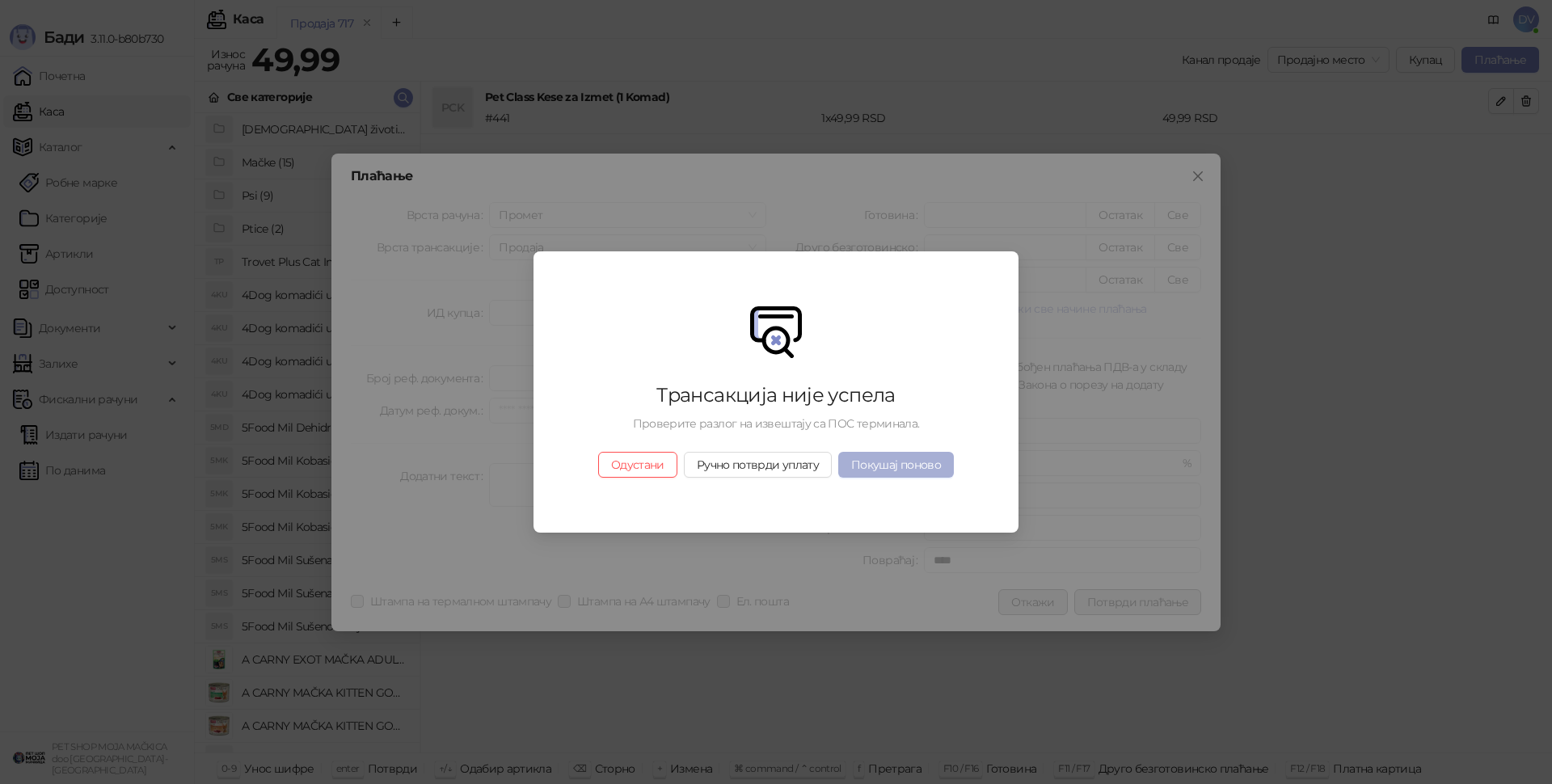
click at [923, 464] on button "Покушај поново" at bounding box center [896, 464] width 116 height 26
click at [875, 472] on button "Покушај поново" at bounding box center [896, 464] width 116 height 26
click at [658, 465] on button "Одустани" at bounding box center [637, 464] width 80 height 26
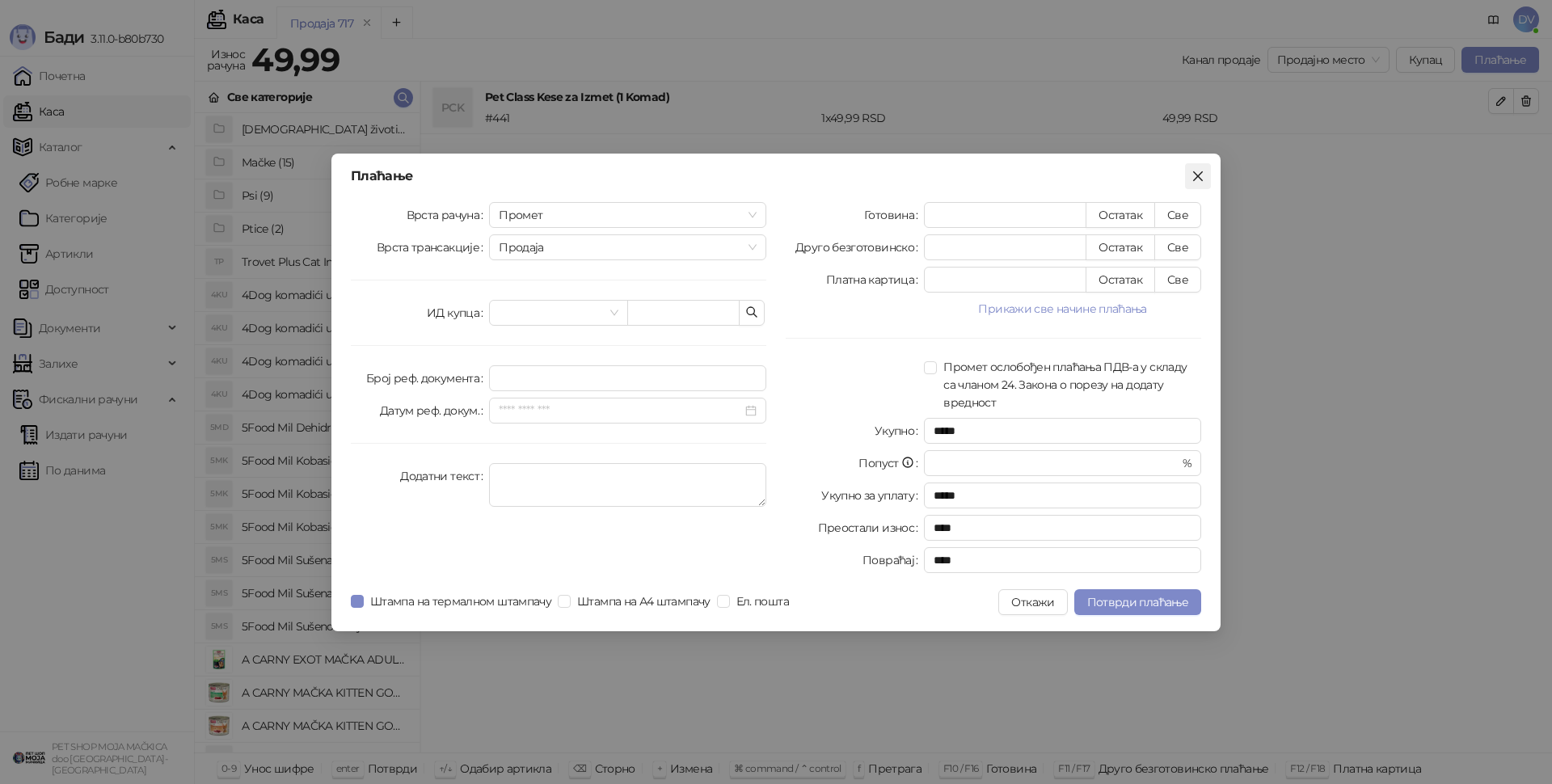
click at [1193, 180] on icon "close" at bounding box center [1197, 175] width 12 height 12
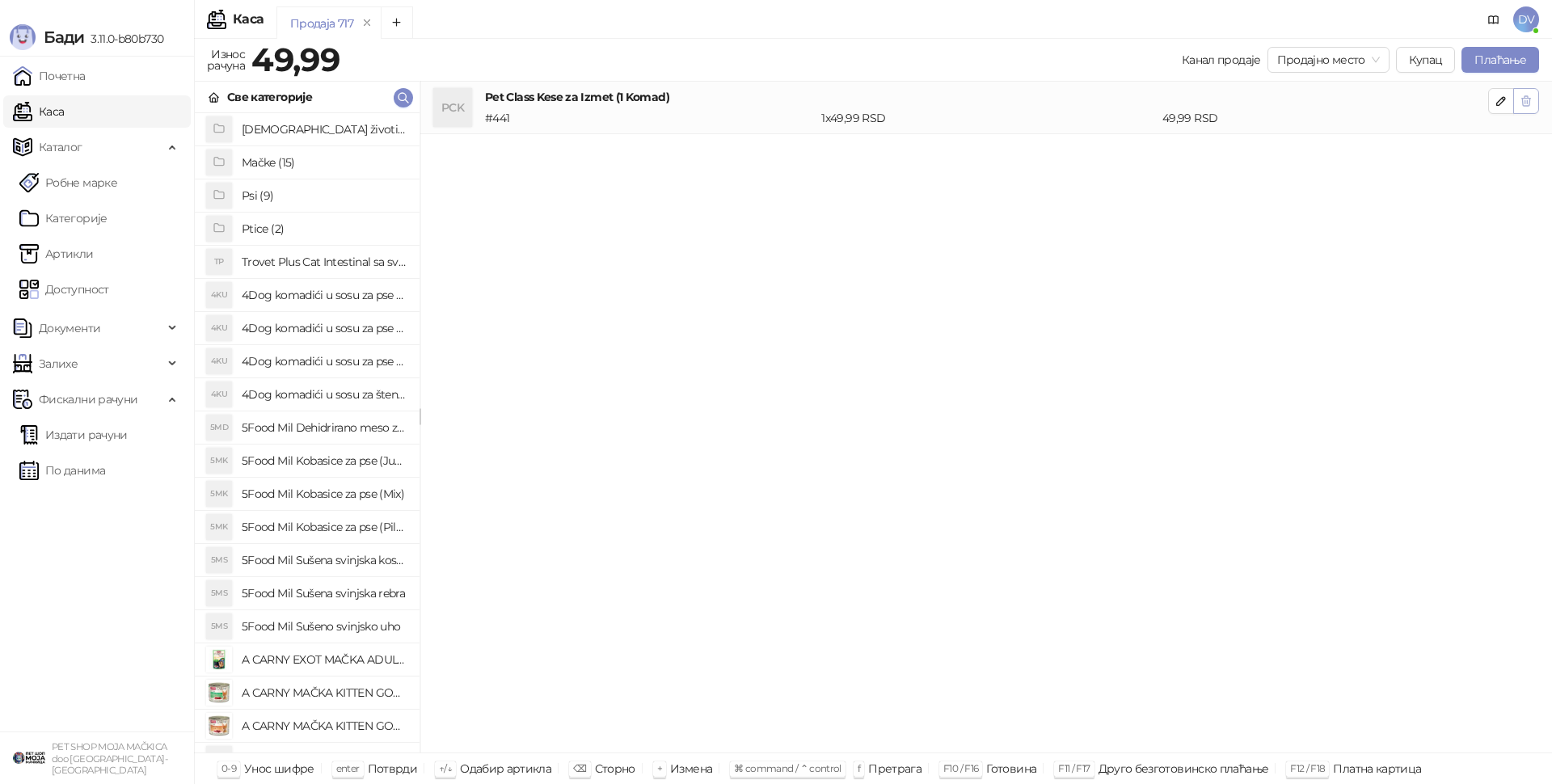
click at [1537, 101] on button "button" at bounding box center [1526, 101] width 26 height 26
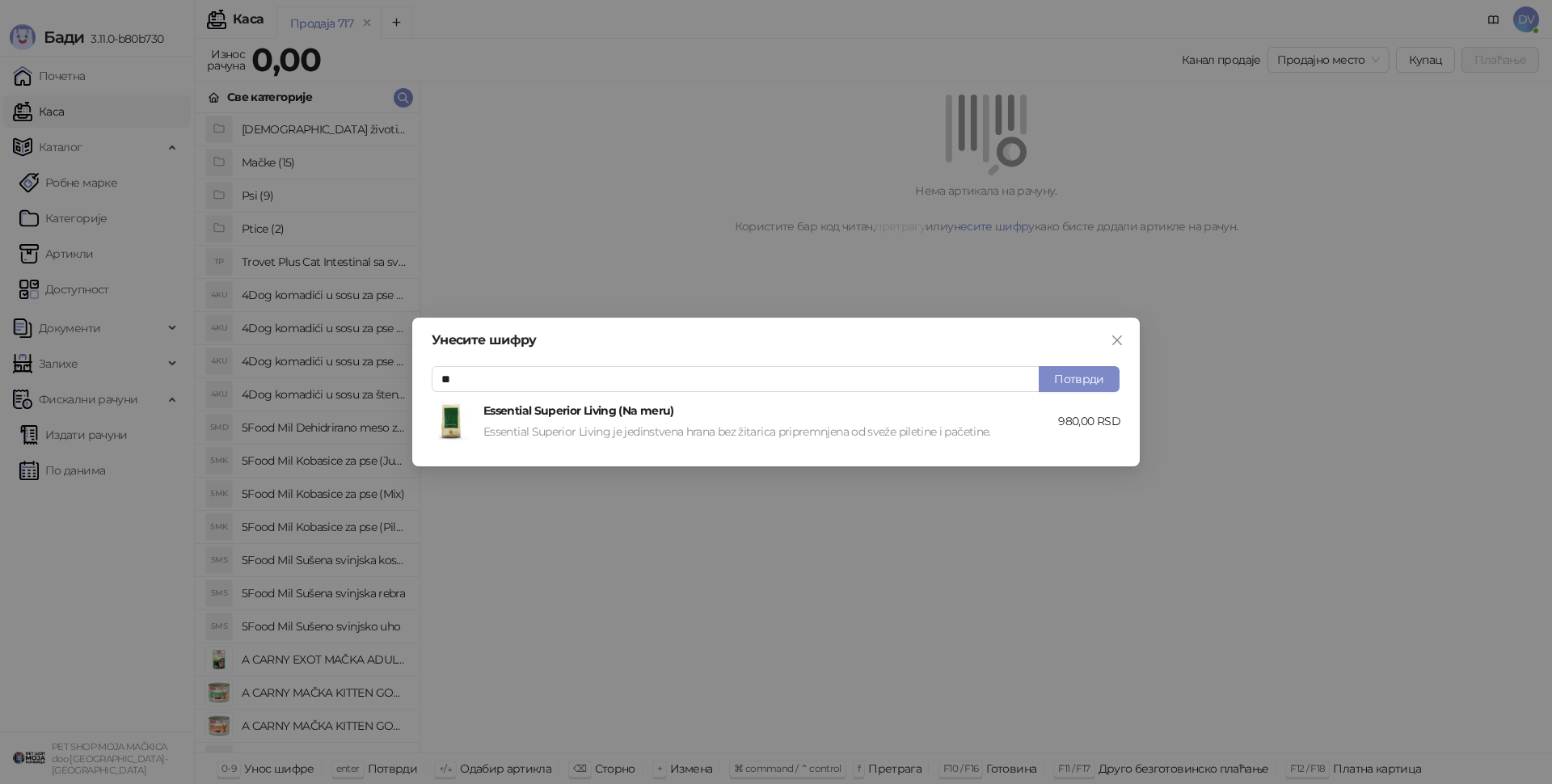
type input "***"
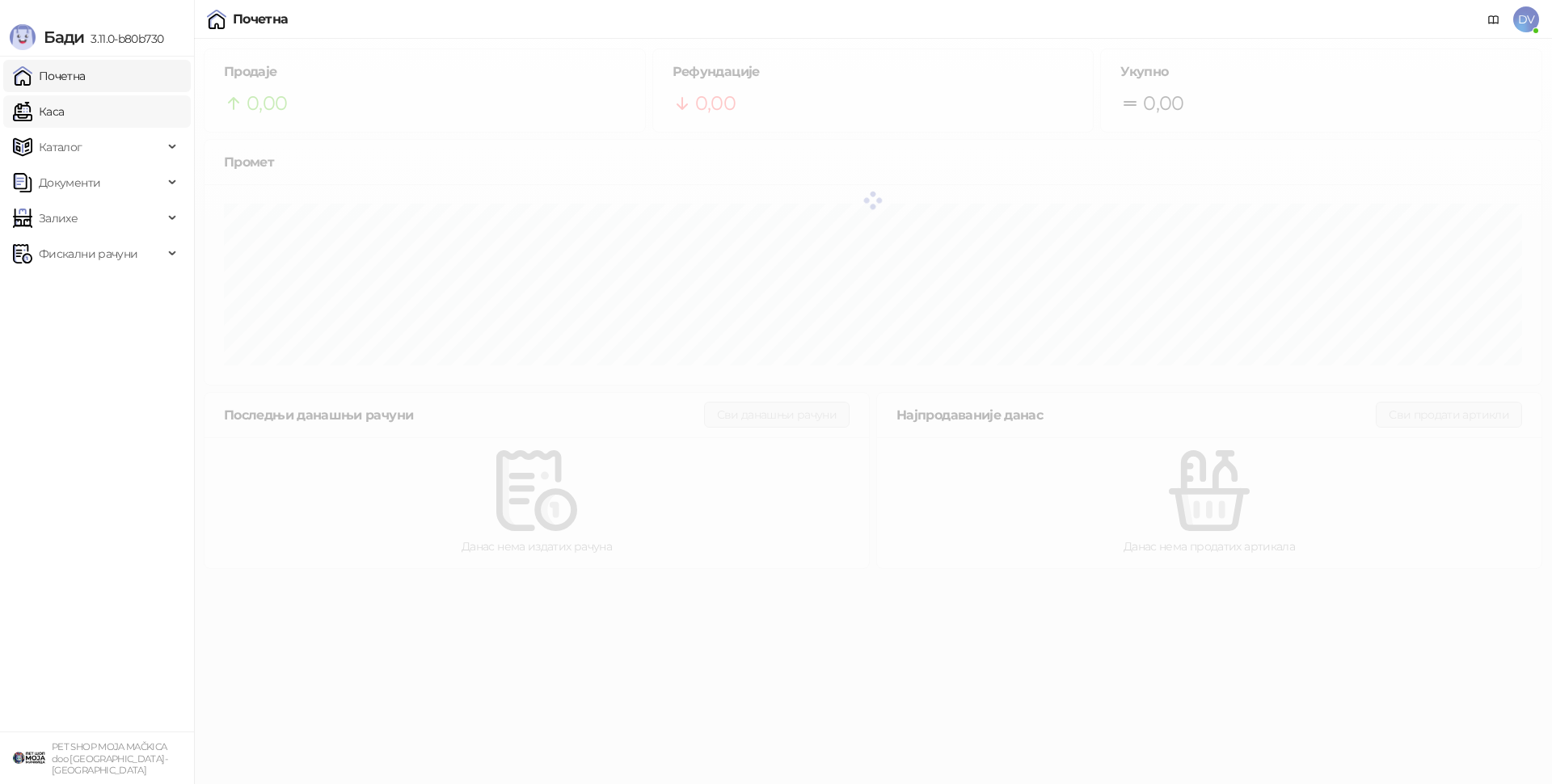
click at [135, 249] on span "Фискални рачуни" at bounding box center [87, 254] width 99 height 33
click at [64, 110] on link "Каса" at bounding box center [37, 112] width 51 height 33
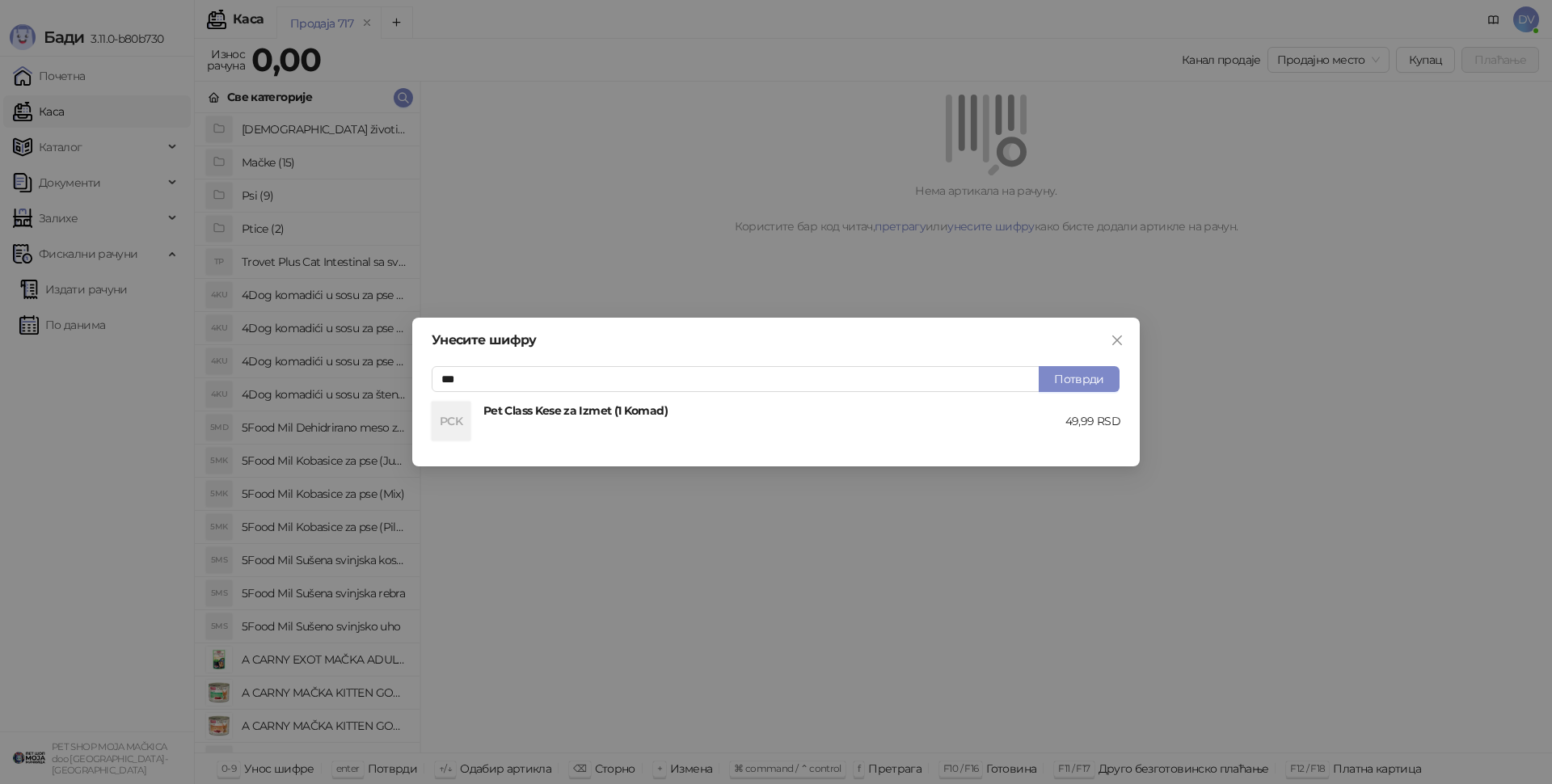
type input "***"
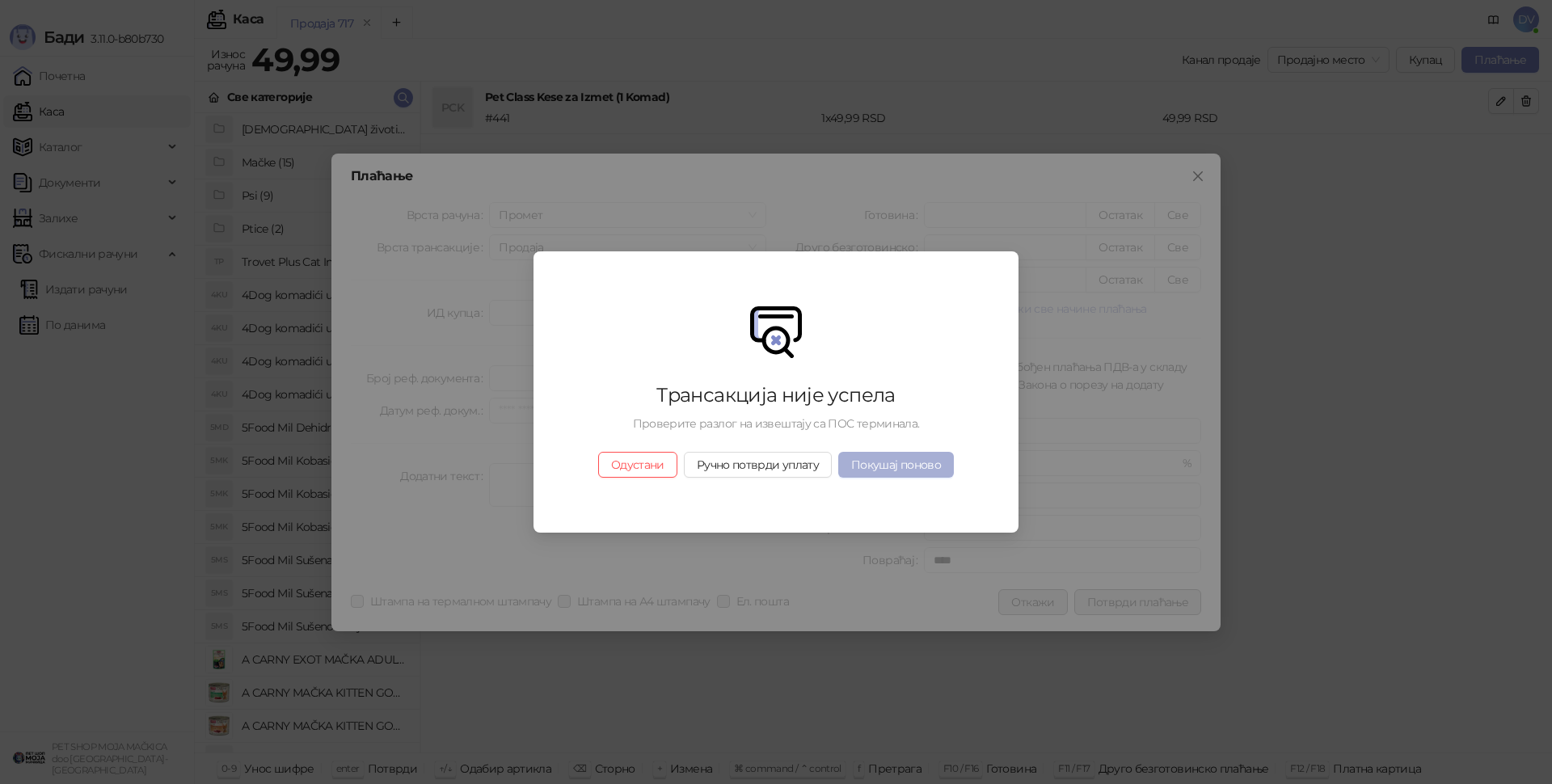
click at [888, 454] on button "Покушај поново" at bounding box center [896, 464] width 116 height 26
click at [632, 458] on button "Одустани" at bounding box center [637, 464] width 80 height 26
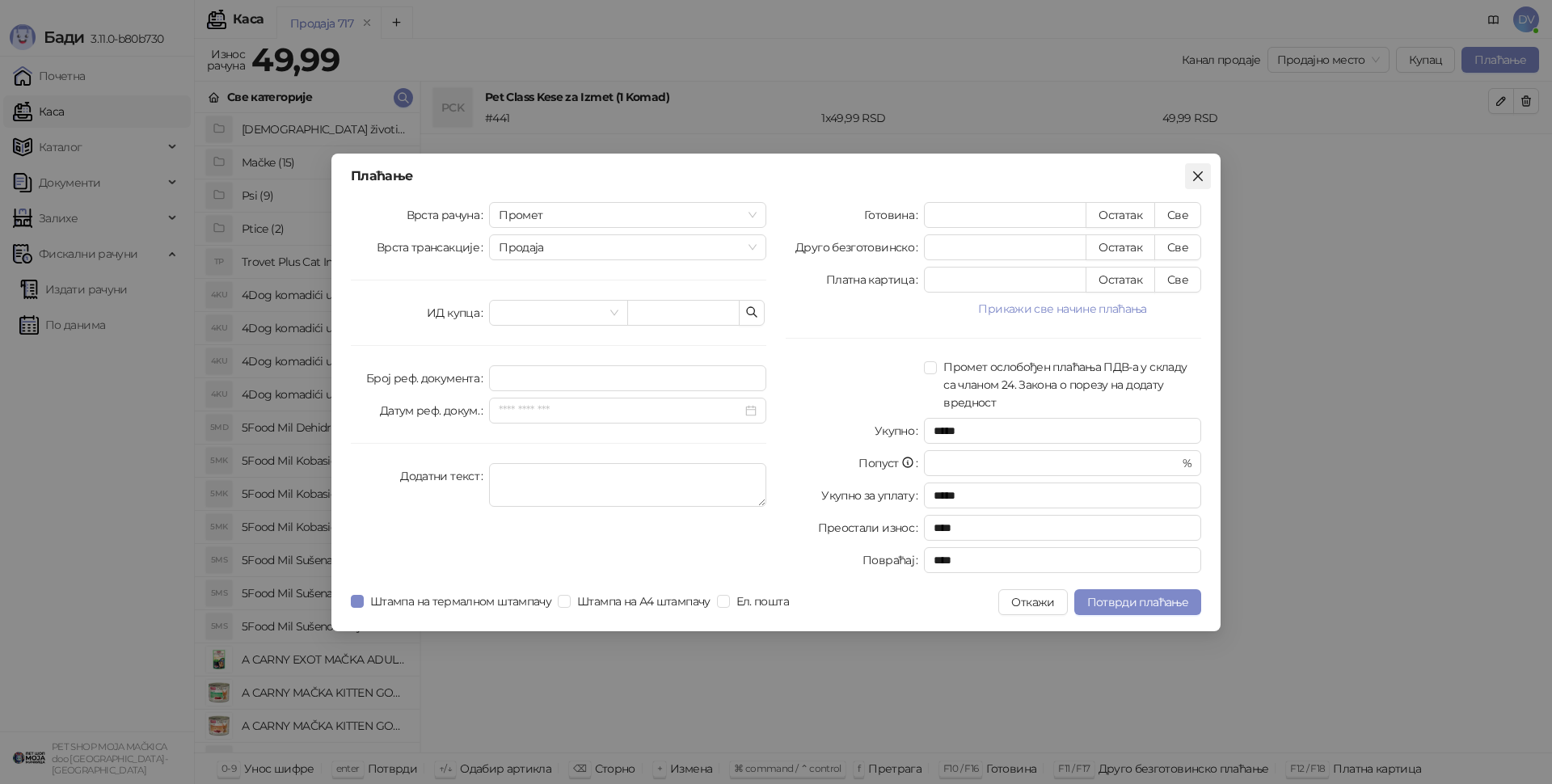
click at [1191, 180] on span "Close" at bounding box center [1198, 175] width 26 height 12
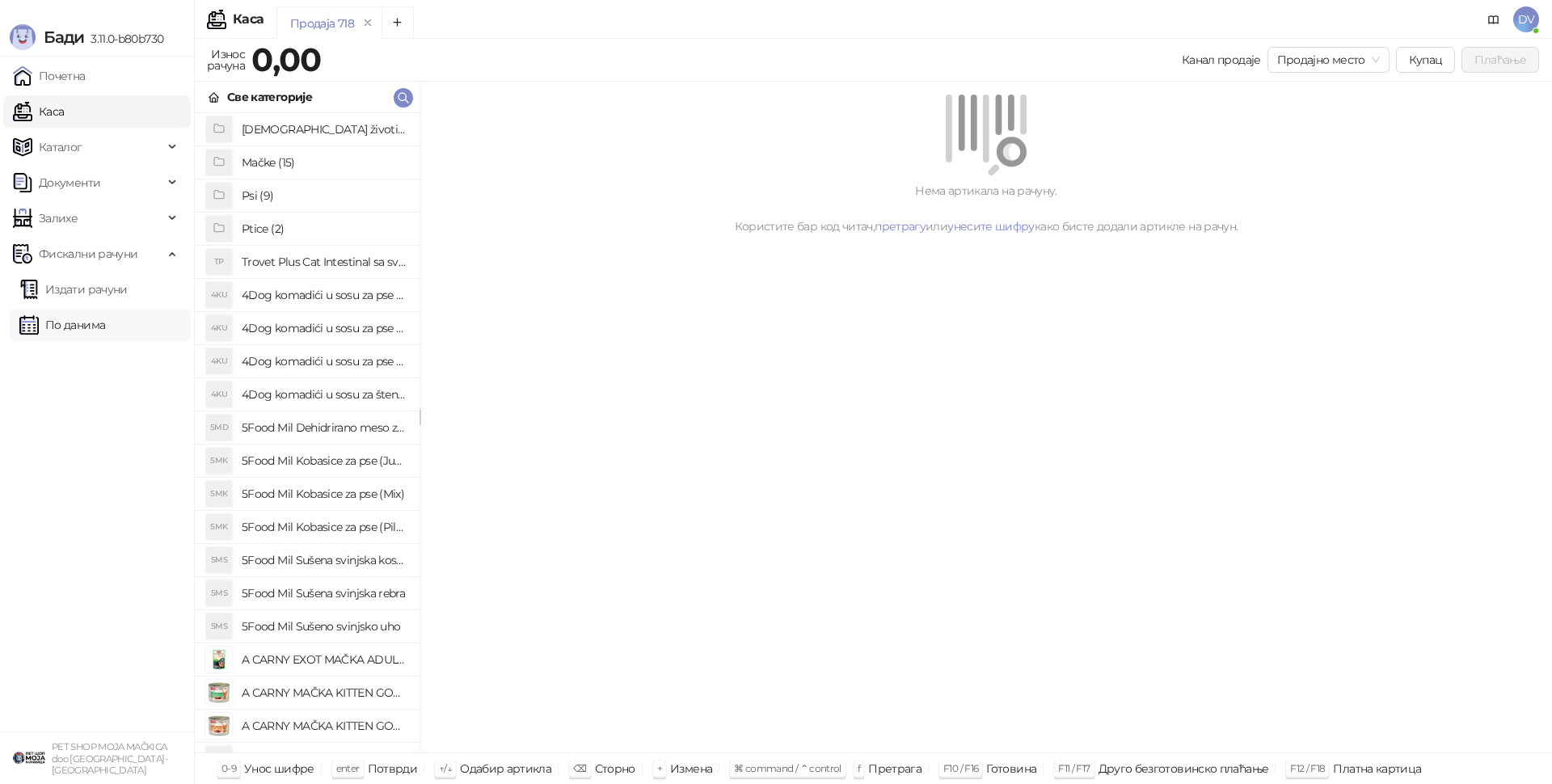
click at [105, 312] on link "По данима" at bounding box center [61, 325] width 85 height 33
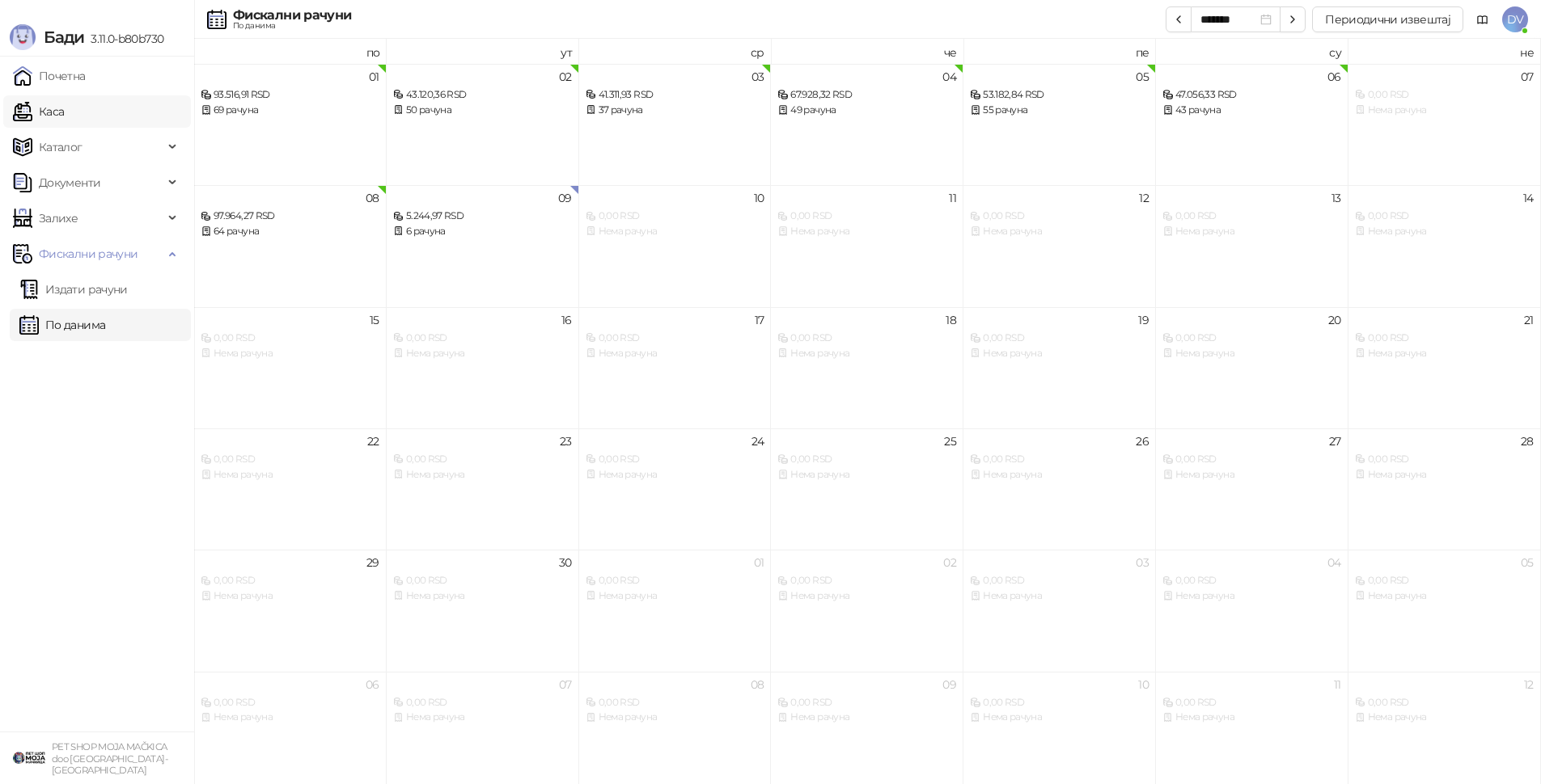
click at [64, 115] on link "Каса" at bounding box center [37, 112] width 51 height 33
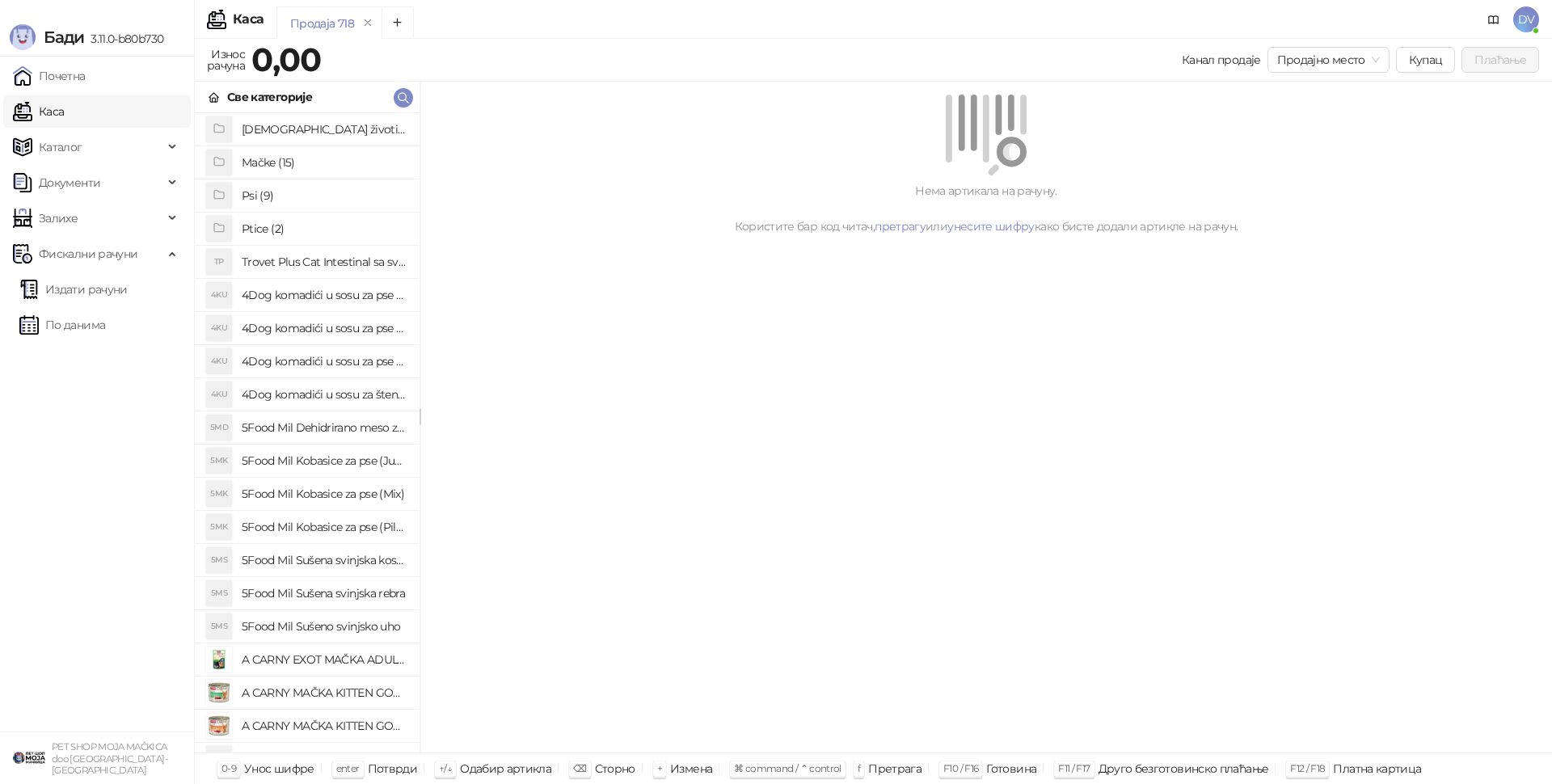
click at [146, 343] on ul "Издати рачуни По данима" at bounding box center [97, 308] width 194 height 75
click at [105, 338] on link "По данима" at bounding box center [61, 325] width 85 height 33
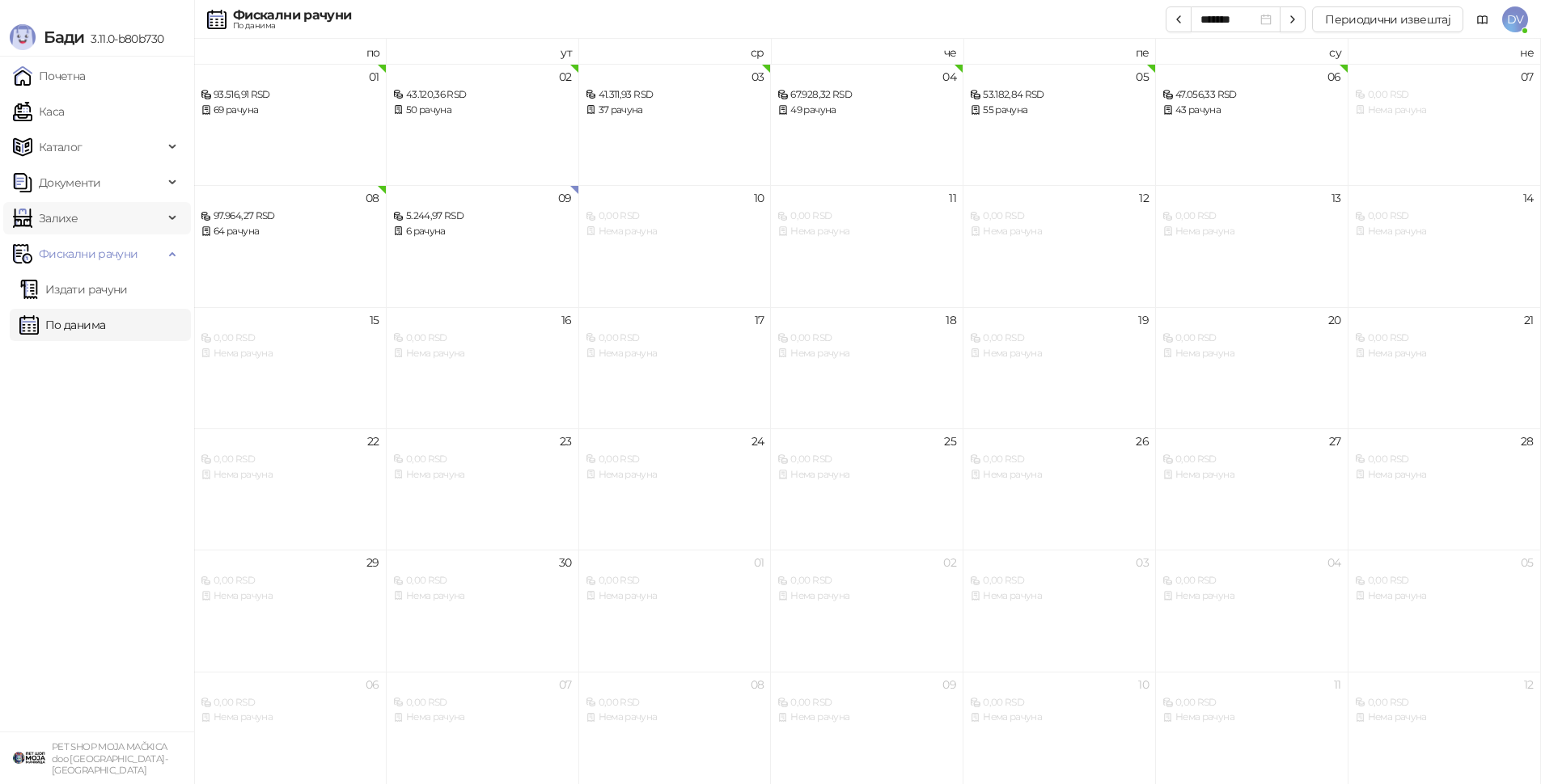
click at [104, 212] on span "Залихе" at bounding box center [87, 219] width 151 height 33
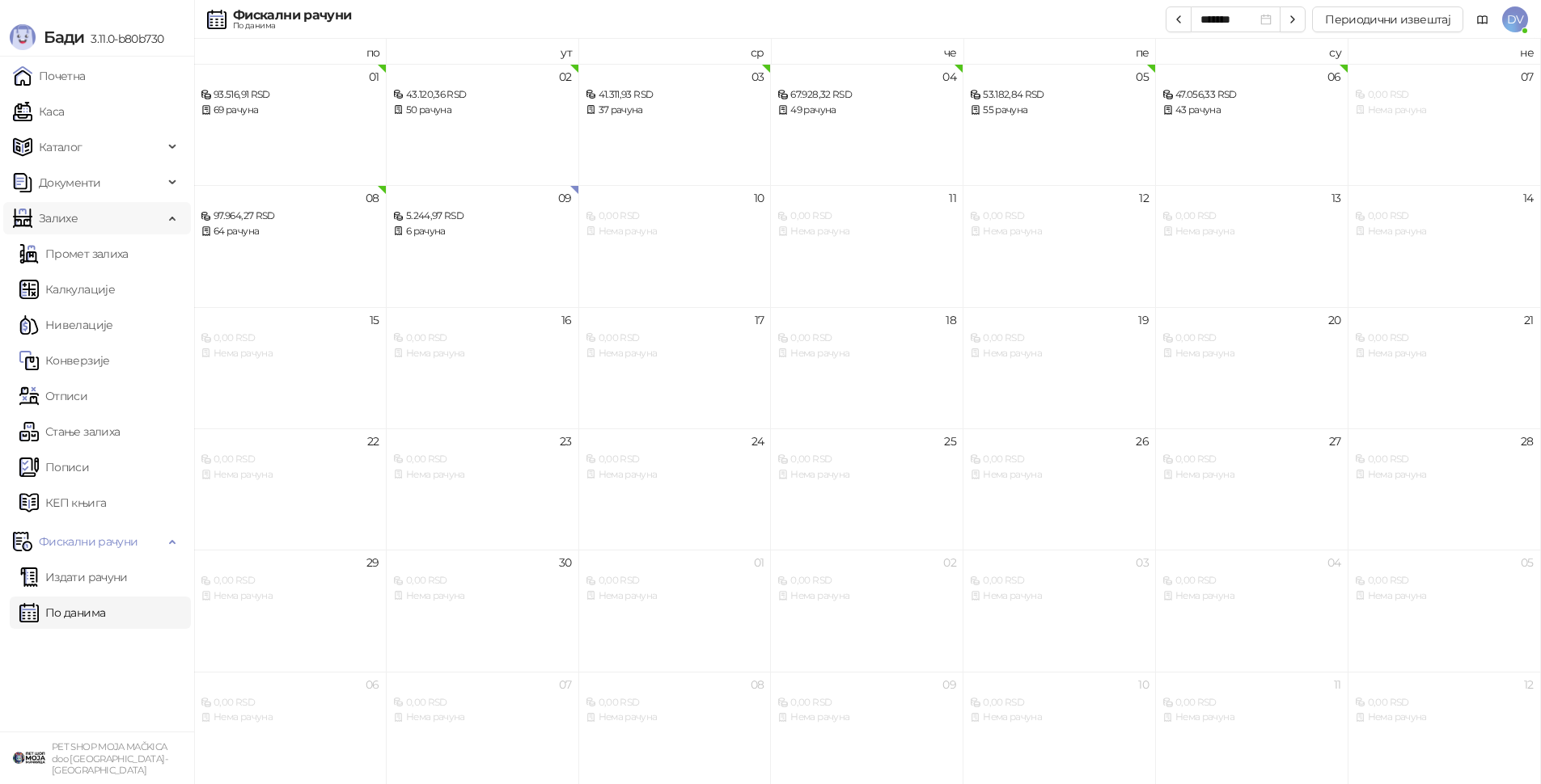
click at [114, 215] on span "Залихе" at bounding box center [87, 219] width 151 height 33
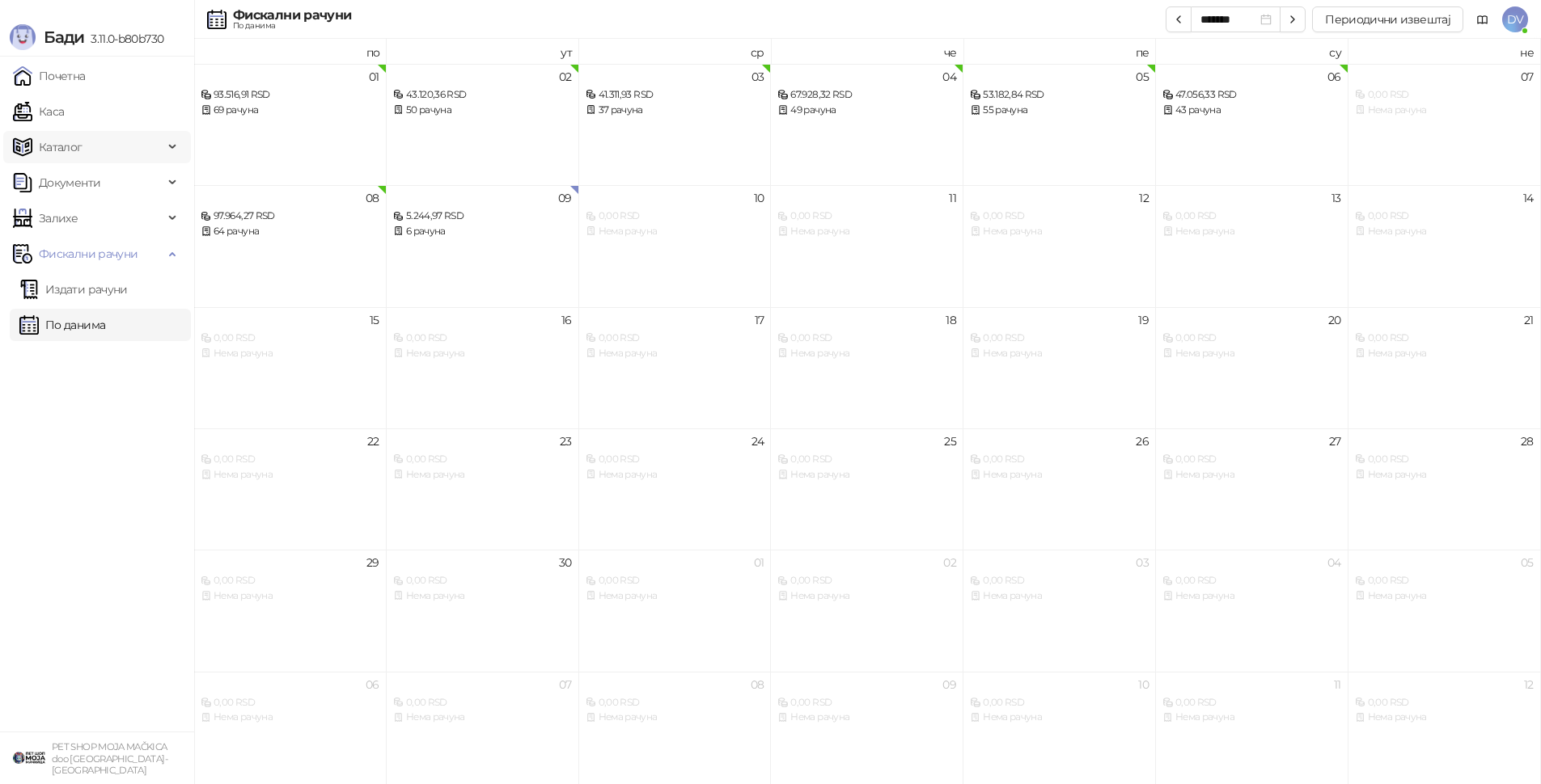
click at [131, 149] on span "Каталог" at bounding box center [87, 148] width 151 height 33
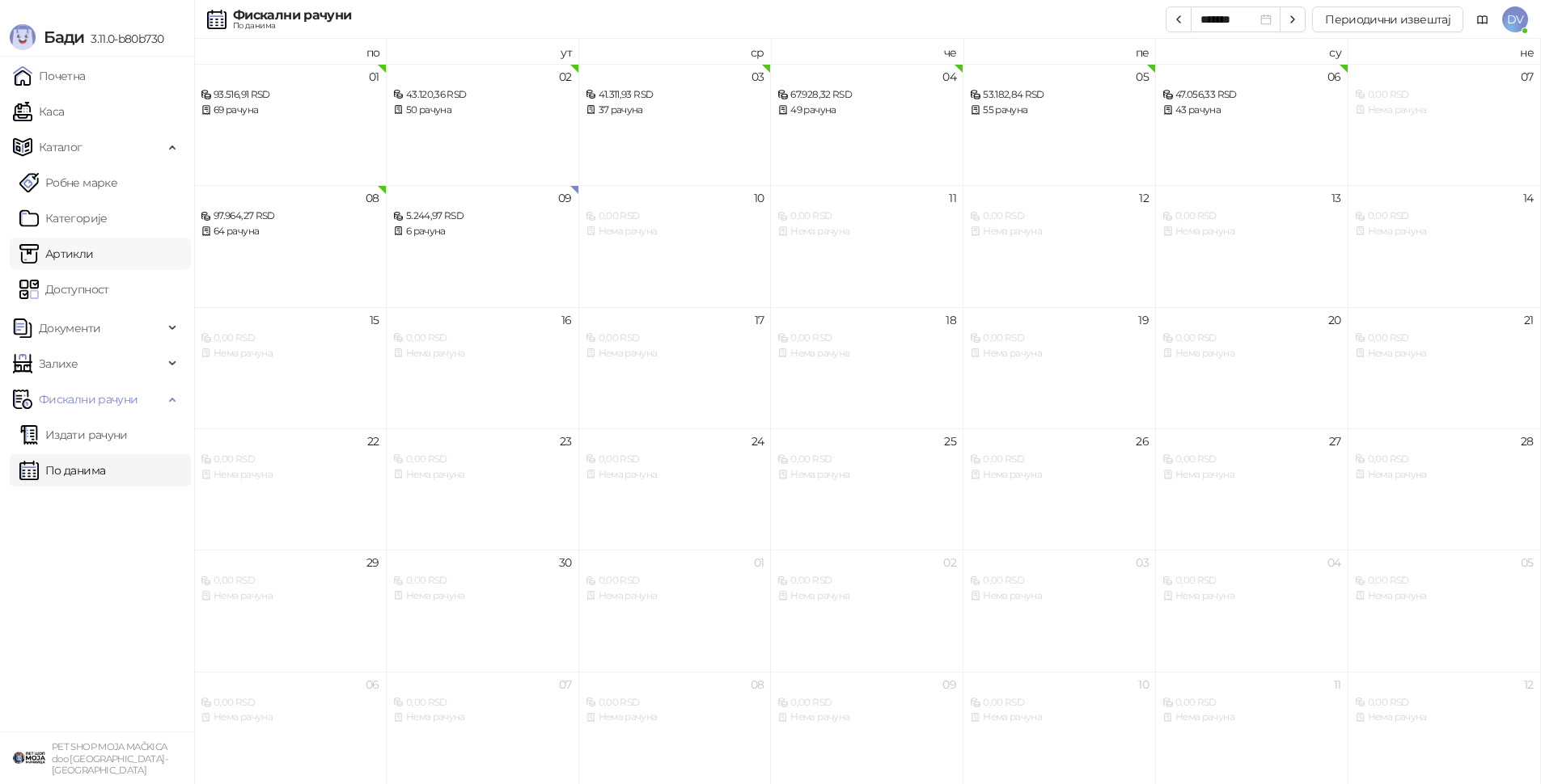
click at [94, 246] on link "Артикли" at bounding box center [57, 254] width 75 height 33
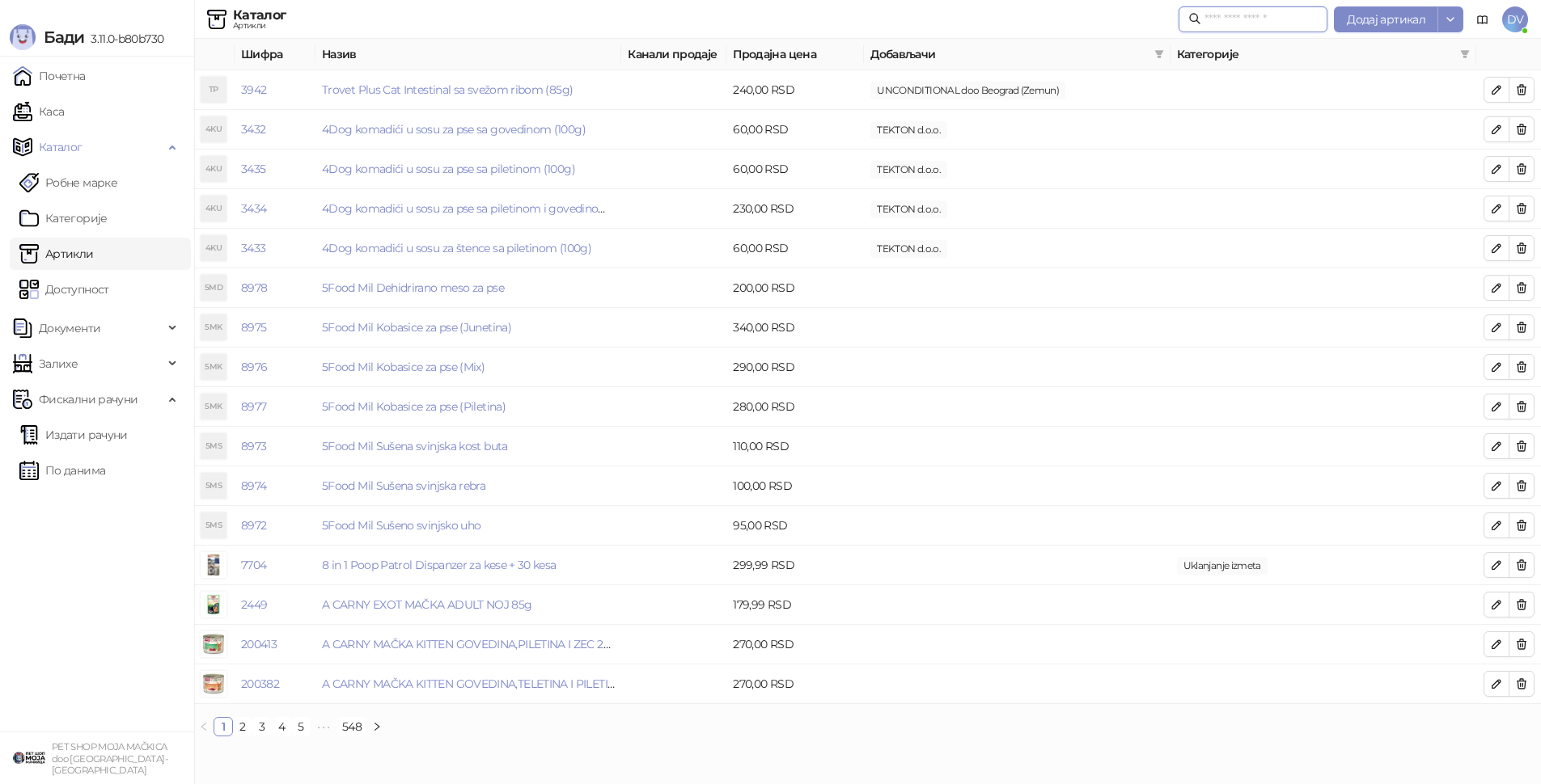
click at [1282, 18] on input "text" at bounding box center [1261, 19] width 113 height 18
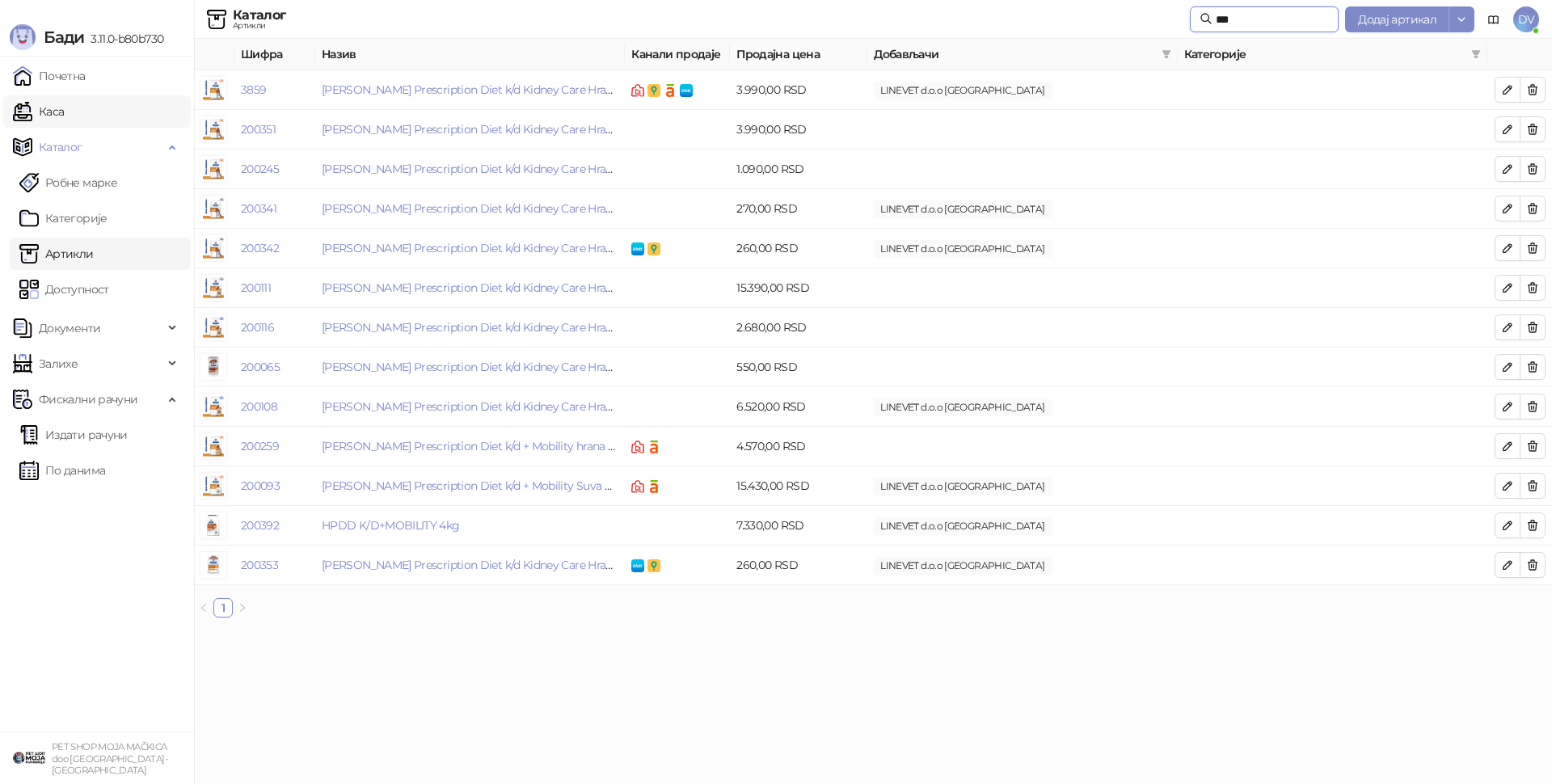
type input "***"
drag, startPoint x: 101, startPoint y: 117, endPoint x: 164, endPoint y: 159, distance: 75.7
click at [64, 117] on link "Каса" at bounding box center [37, 112] width 51 height 33
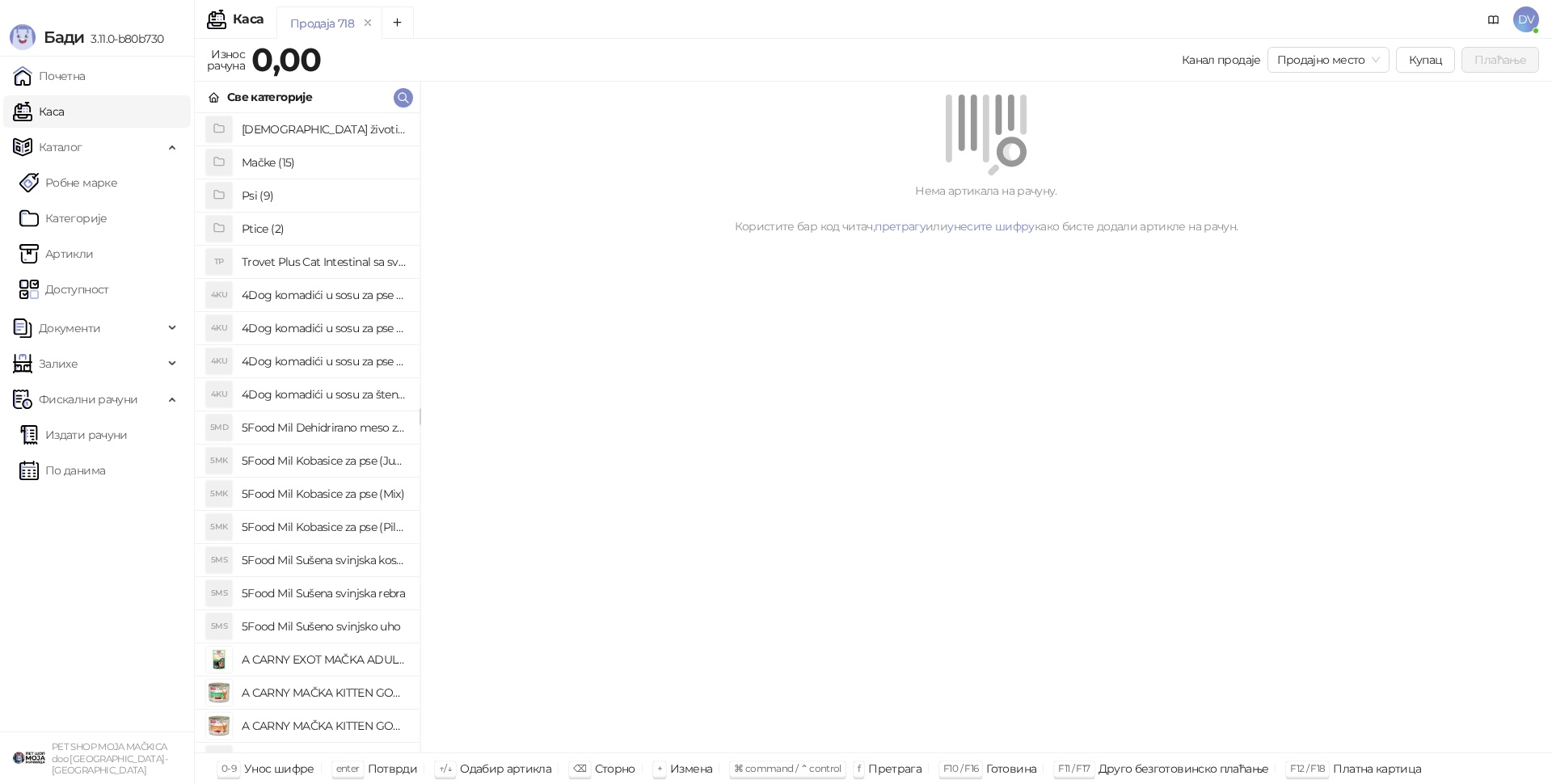
click at [143, 155] on span "Каталог" at bounding box center [87, 148] width 151 height 33
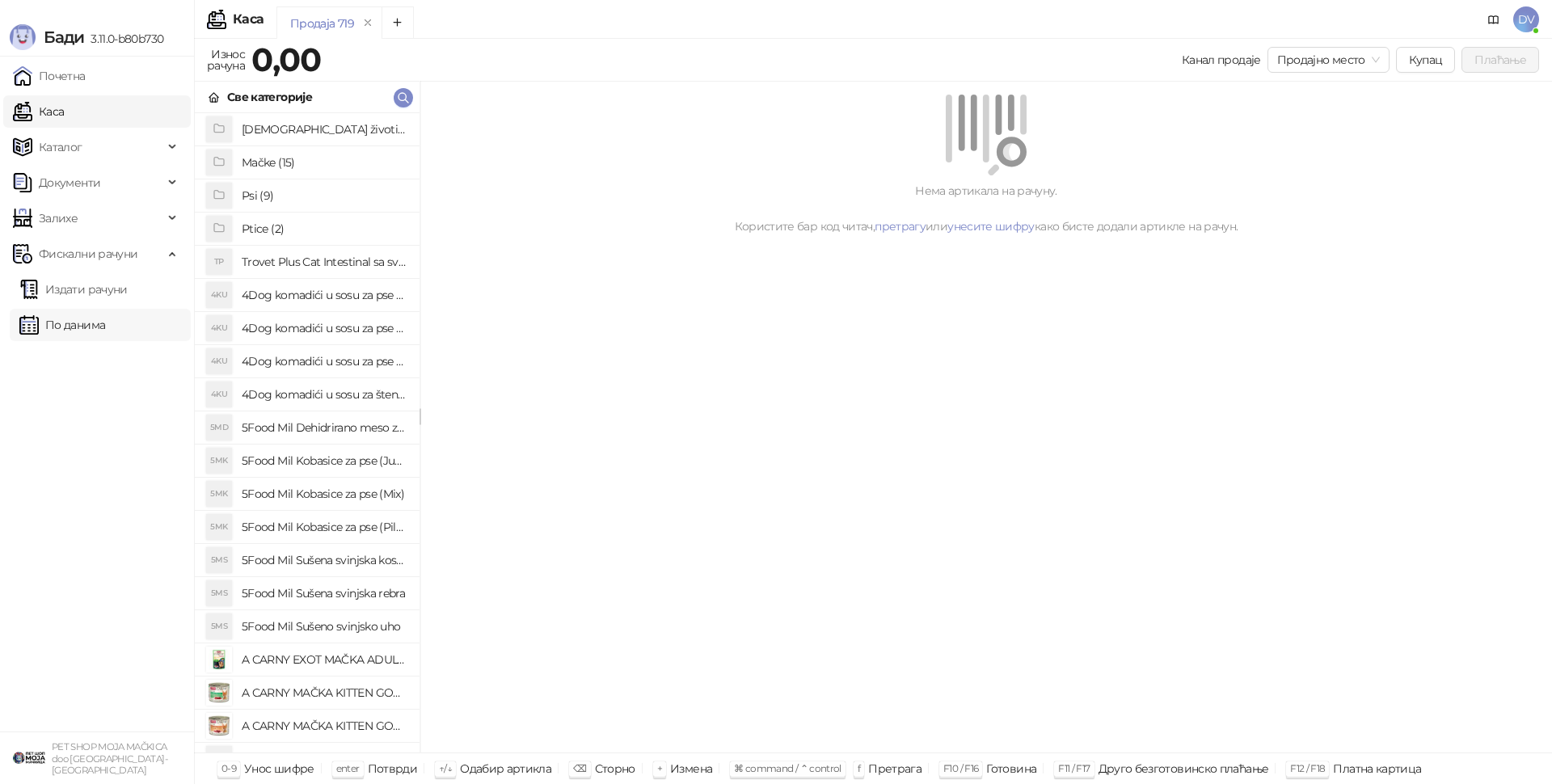
click at [75, 333] on link "По данима" at bounding box center [61, 325] width 85 height 33
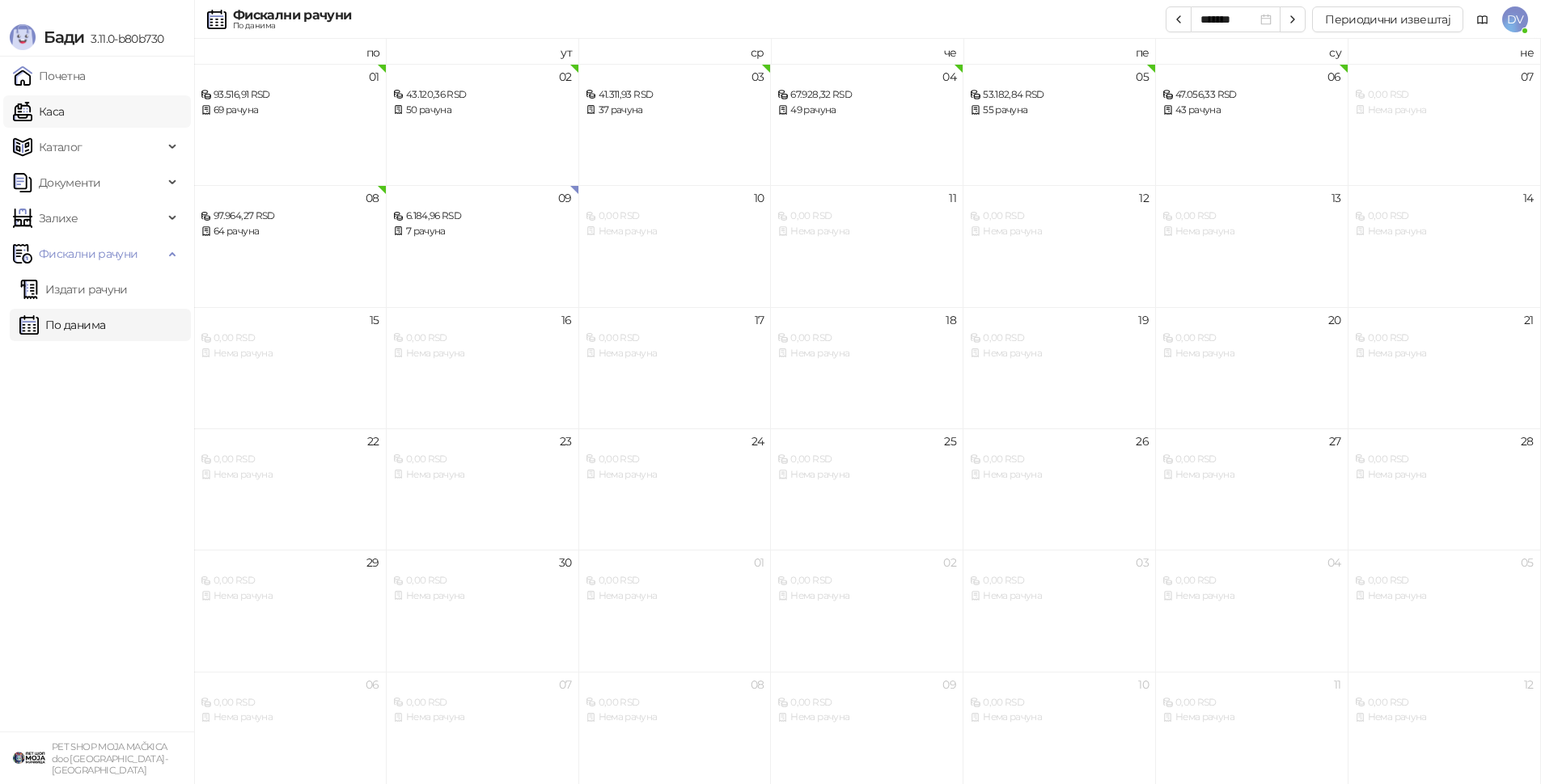
click at [64, 118] on link "Каса" at bounding box center [37, 112] width 51 height 33
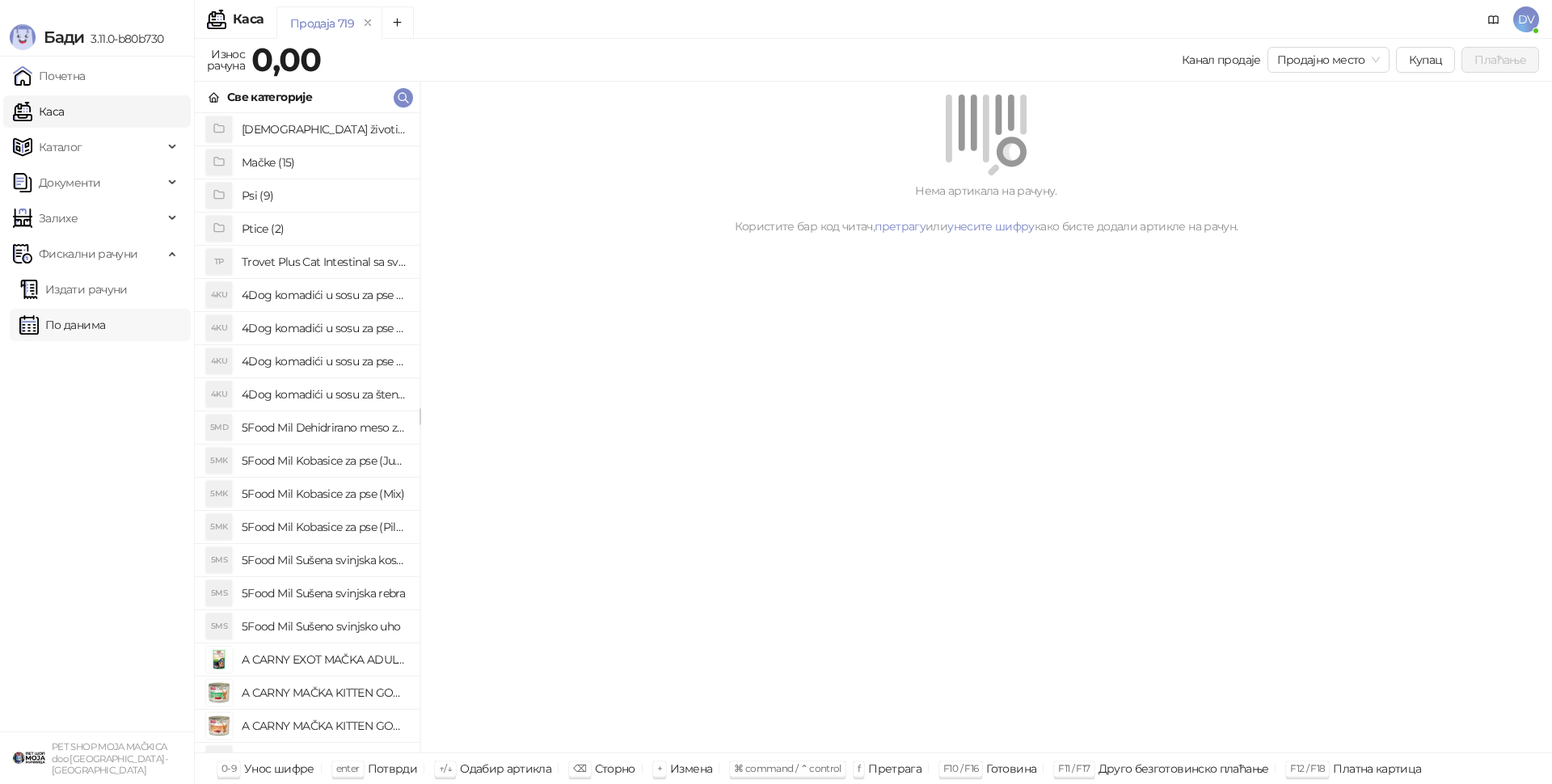
click at [105, 329] on link "По данима" at bounding box center [61, 325] width 85 height 33
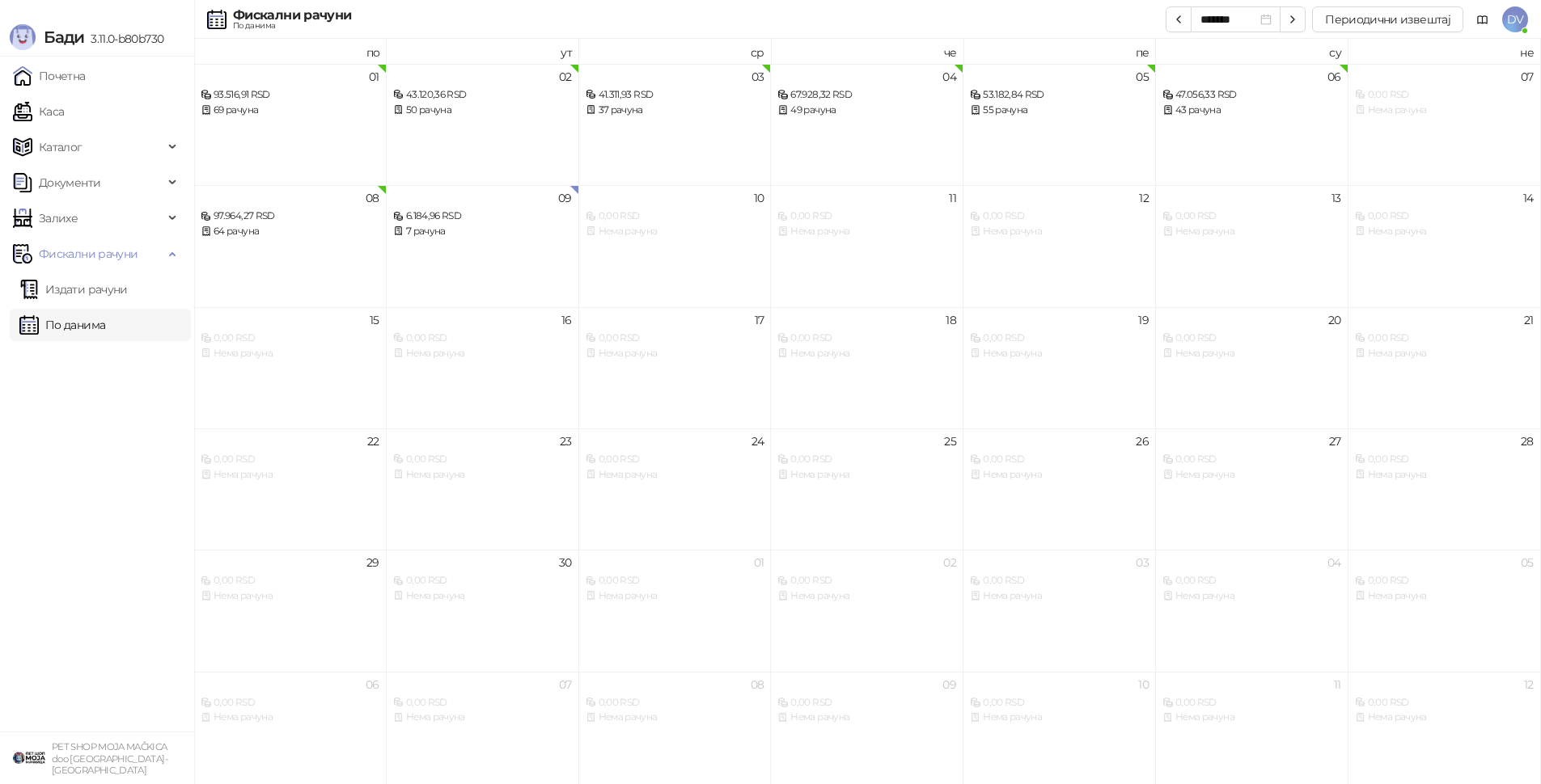
click at [96, 336] on link "По данима" at bounding box center [61, 325] width 85 height 33
click at [64, 121] on link "Каса" at bounding box center [37, 112] width 51 height 33
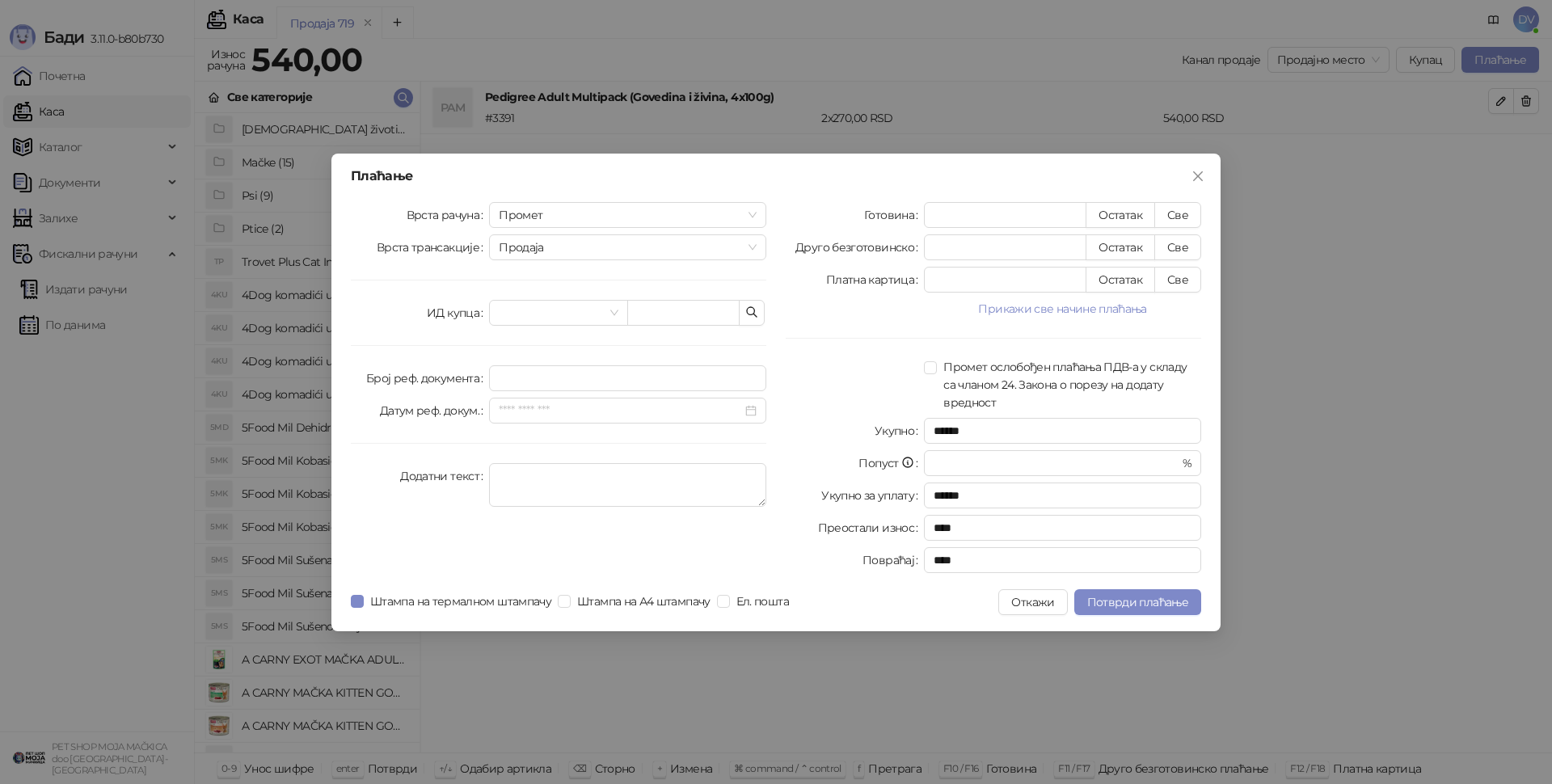
type input "*"
type input "******"
type input "**"
type input "******"
type input "***"
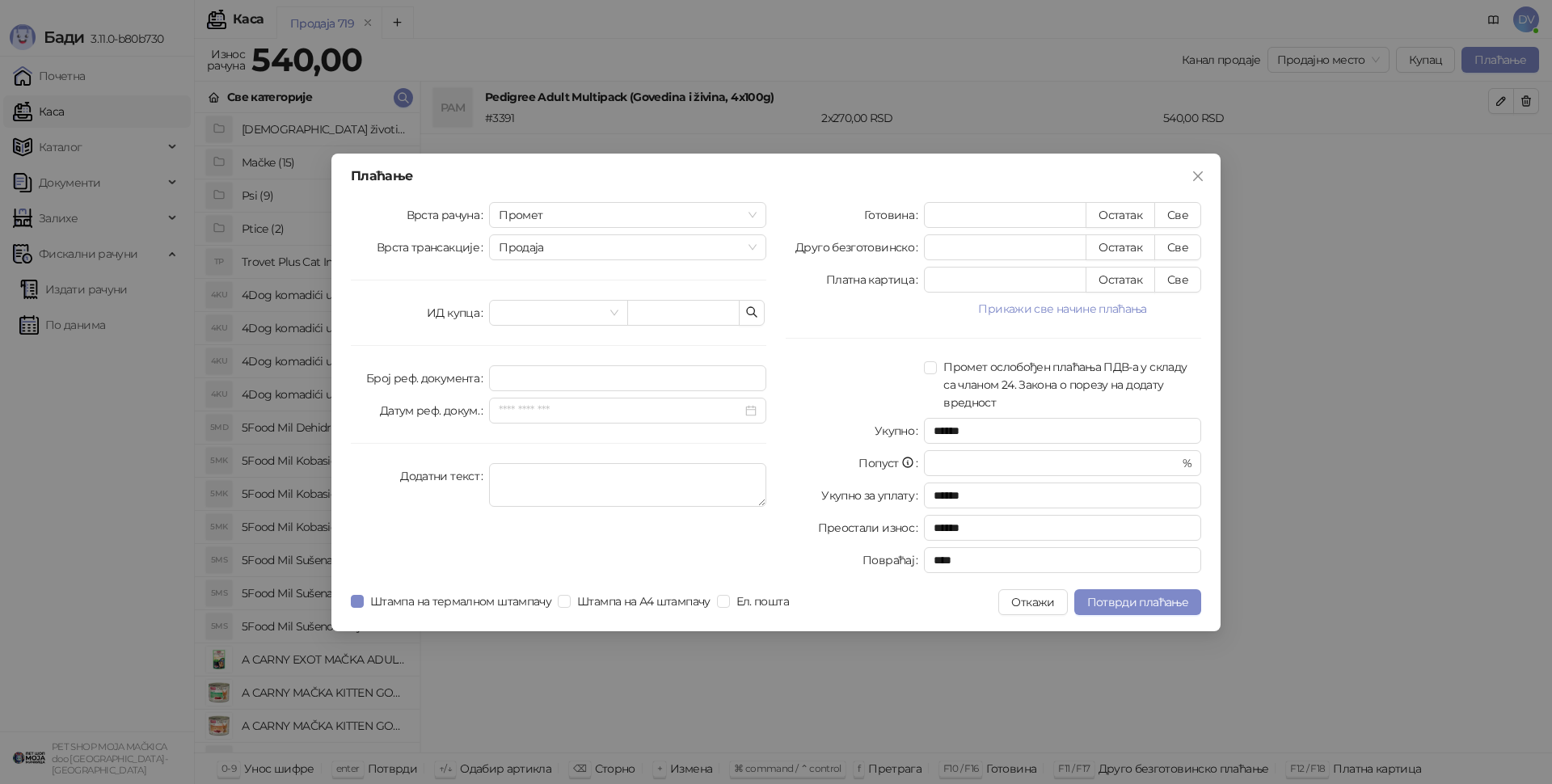
type input "******"
type input "****"
type input "******"
type input "****"
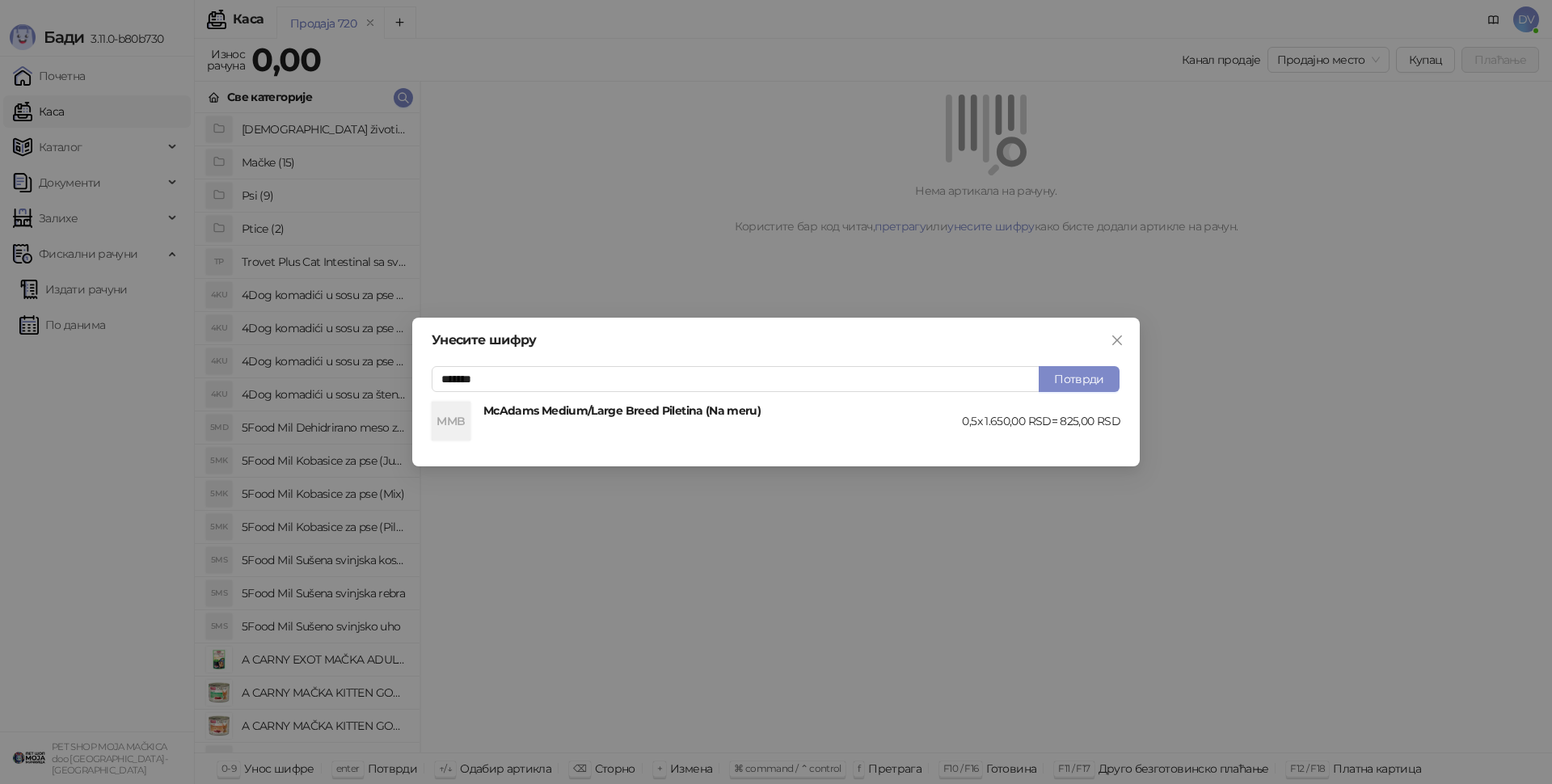
type input "*******"
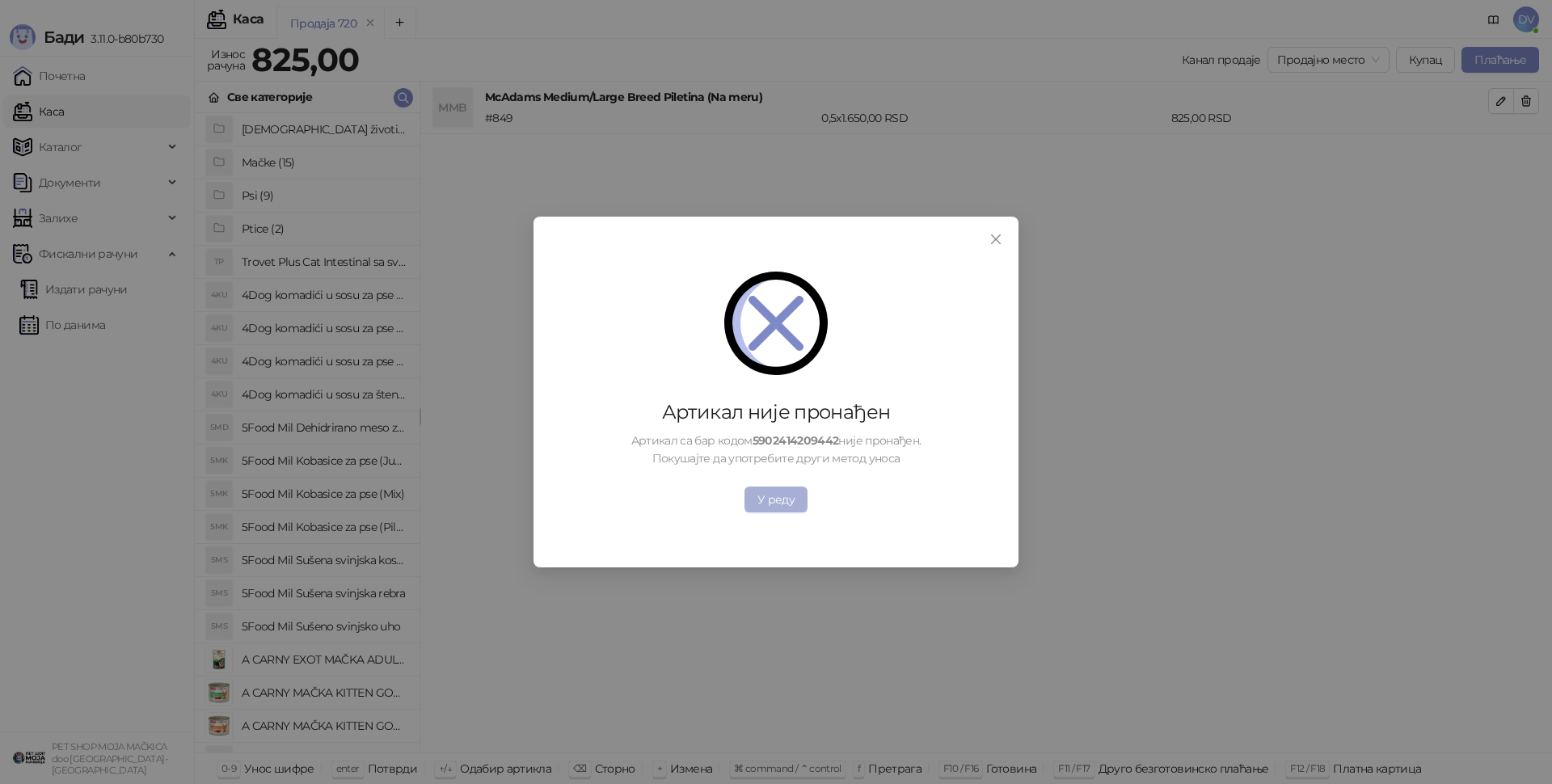
click at [761, 503] on button "У реду" at bounding box center [776, 499] width 63 height 26
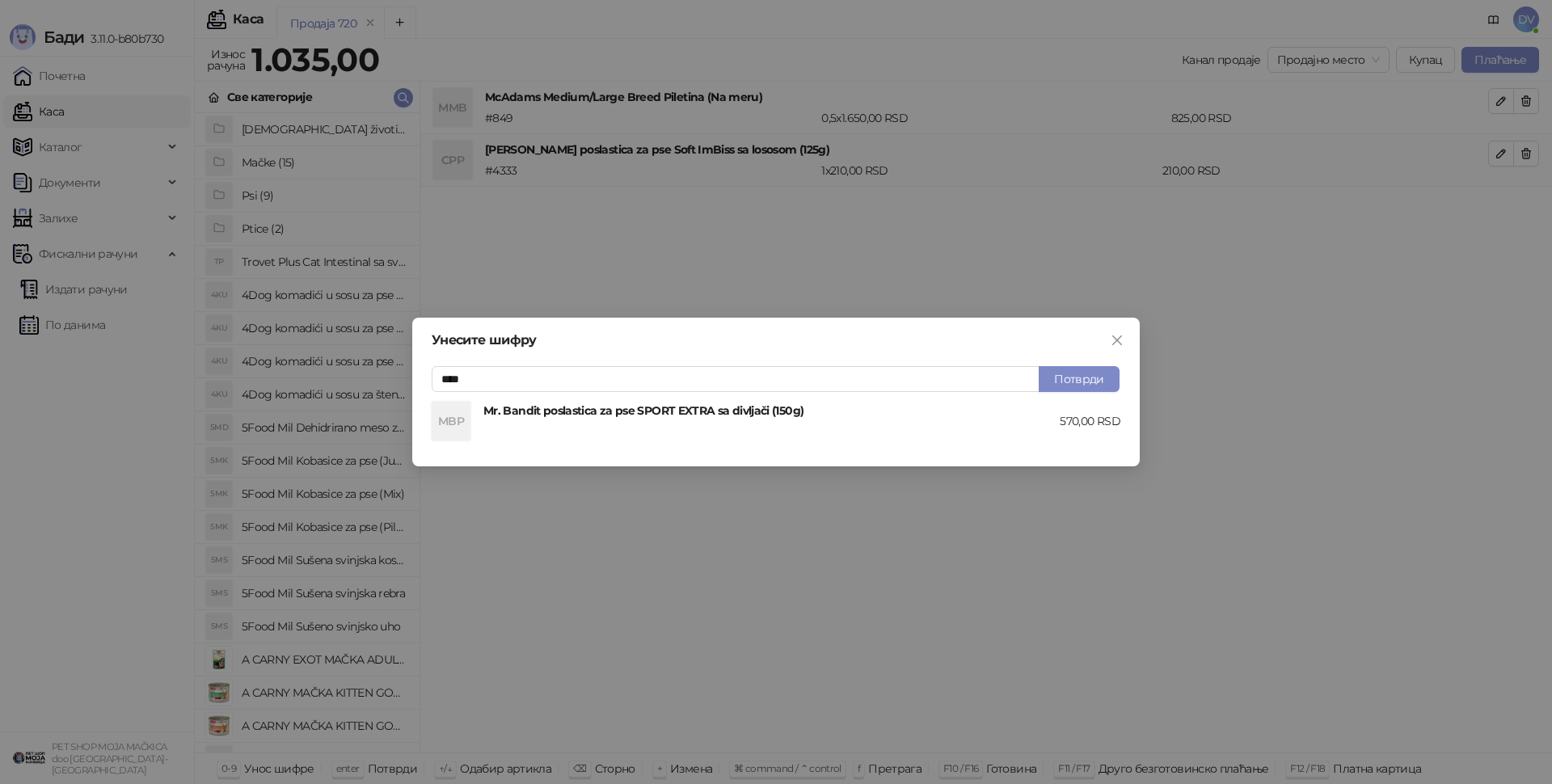
type input "****"
